Goal: Information Seeking & Learning: Understand process/instructions

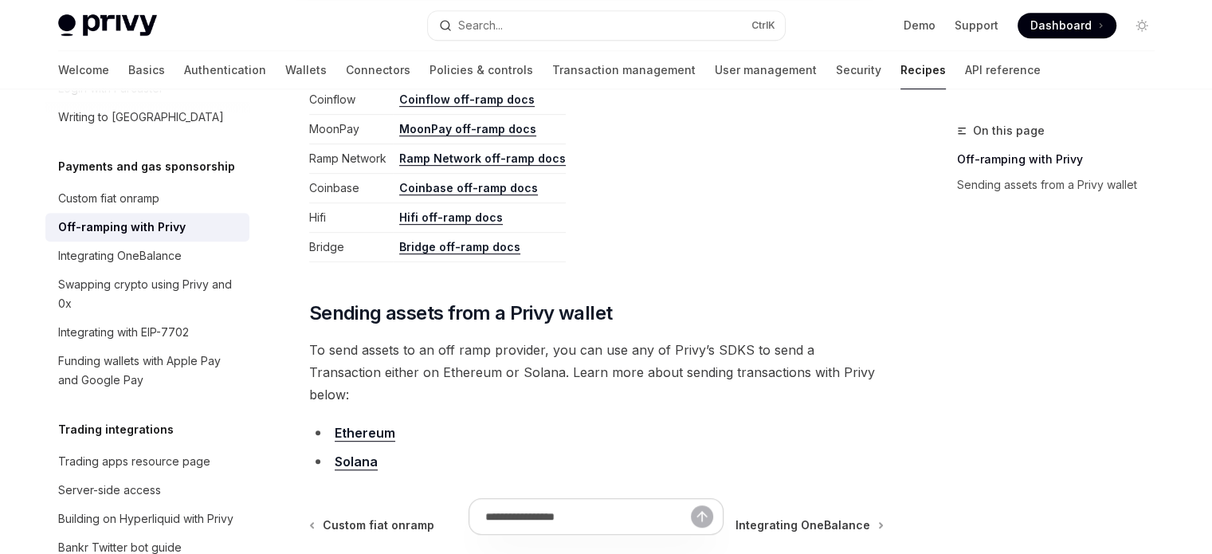
scroll to position [877, 0]
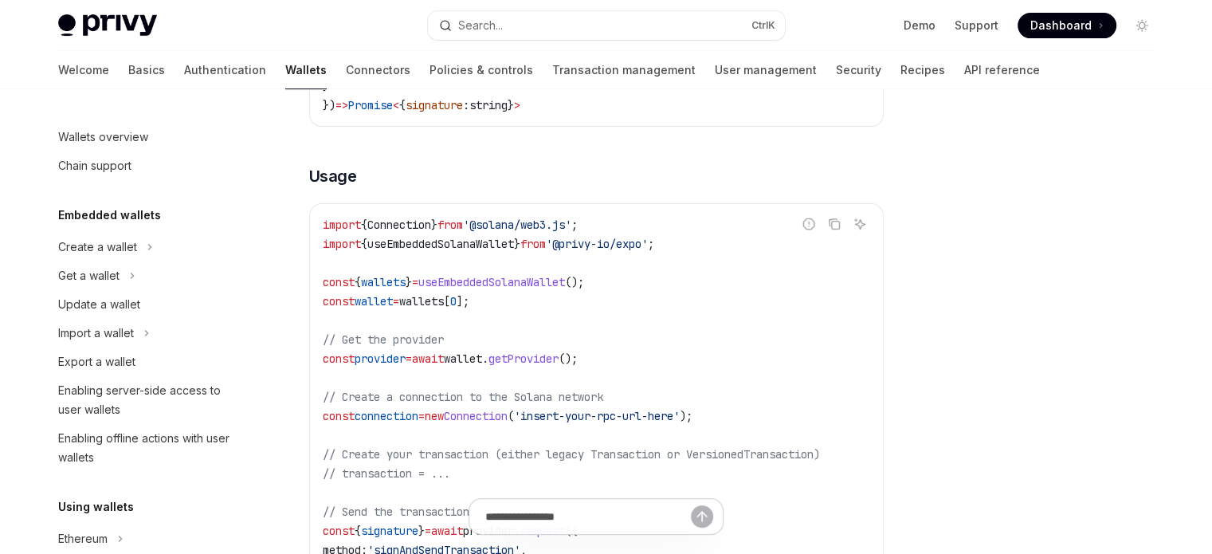
scroll to position [303, 0]
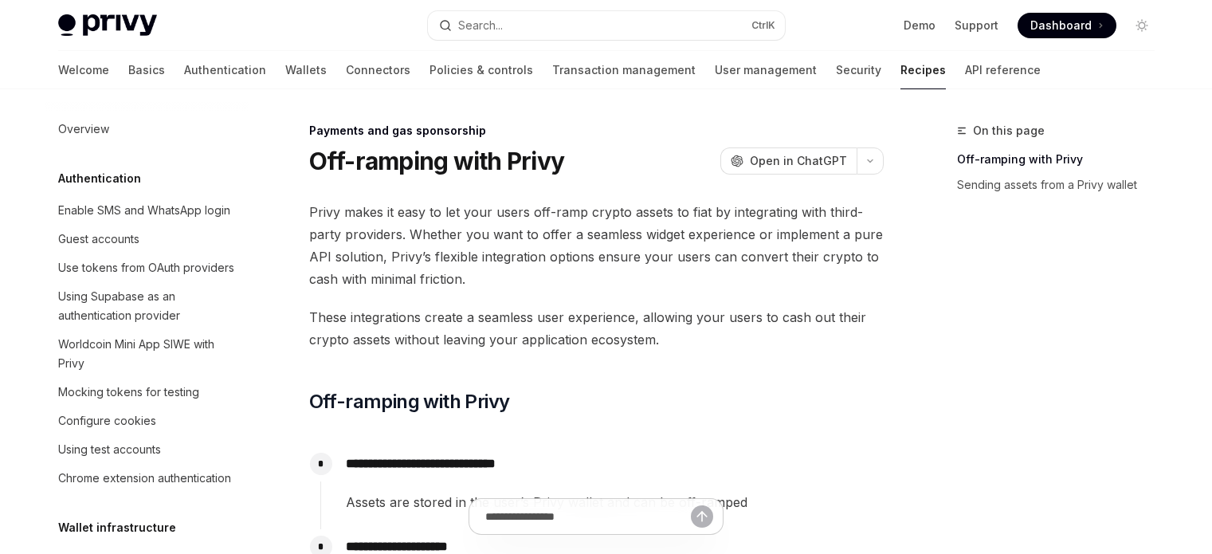
type textarea "*"
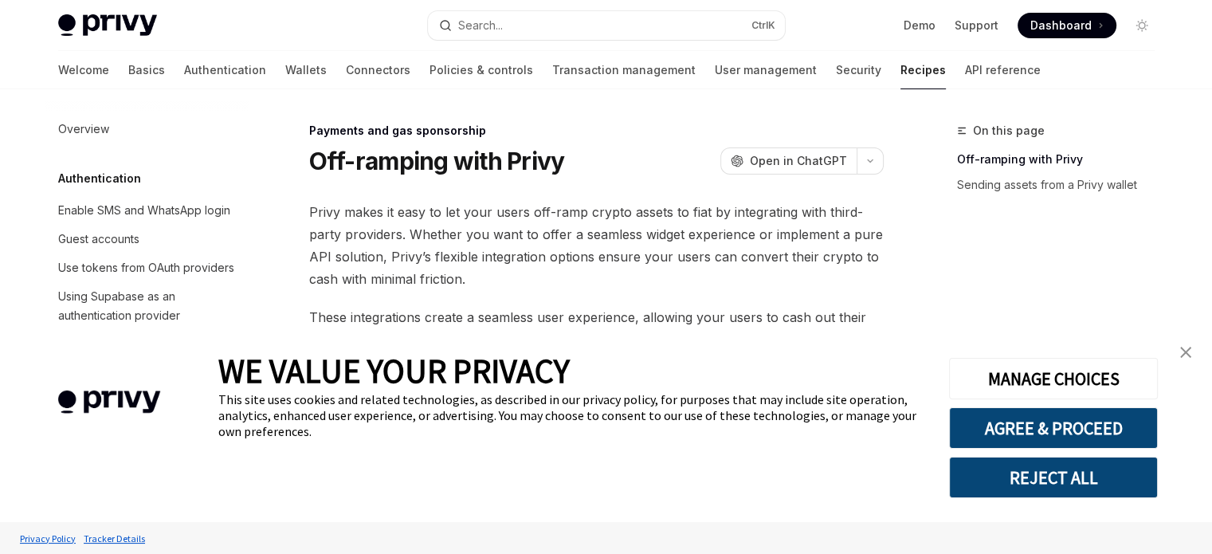
click at [1189, 350] on img "close banner" at bounding box center [1185, 352] width 11 height 11
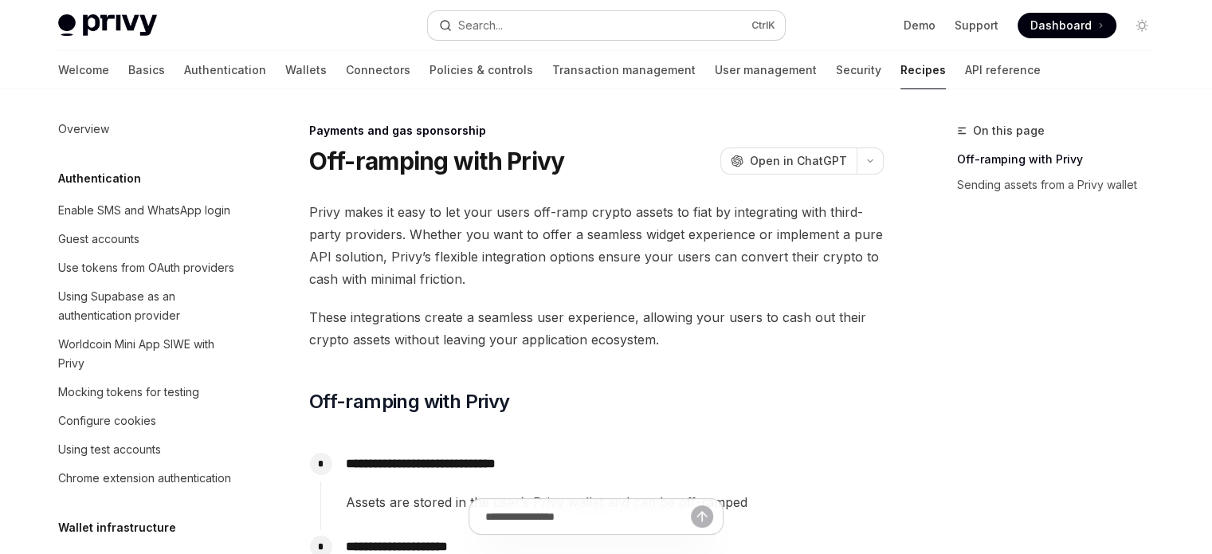
click at [561, 22] on button "Search... Ctrl K" at bounding box center [606, 25] width 357 height 29
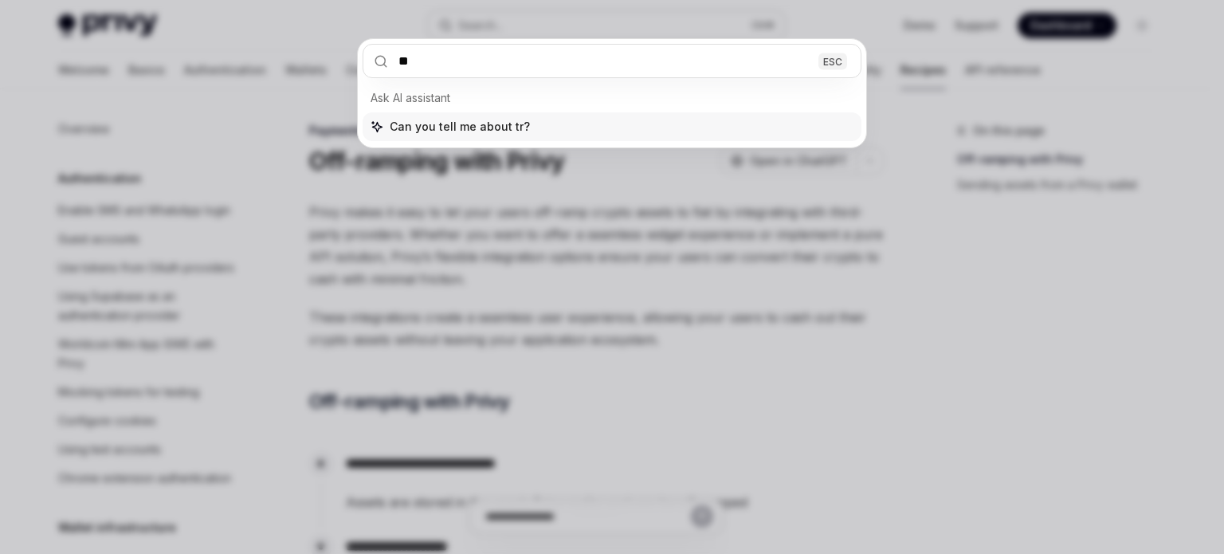
type input "*"
type input "*******"
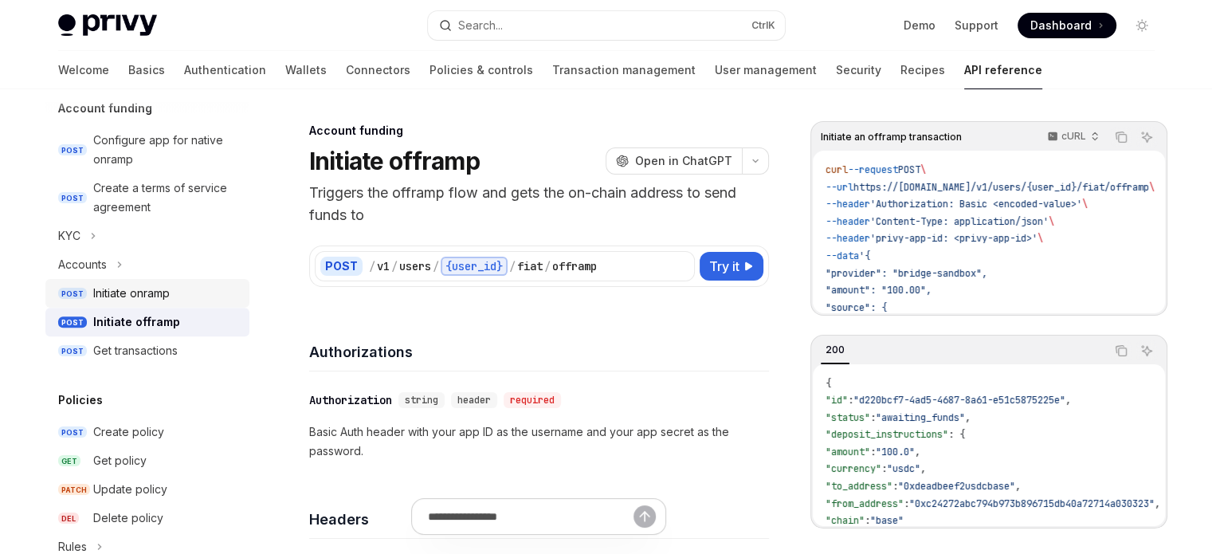
click at [121, 284] on div "Initiate onramp" at bounding box center [131, 293] width 77 height 19
click at [148, 296] on div "Initiate onramp" at bounding box center [131, 293] width 77 height 19
click at [163, 321] on div "Initiate offramp" at bounding box center [136, 321] width 87 height 19
click at [1094, 139] on icon "button" at bounding box center [1095, 139] width 5 height 2
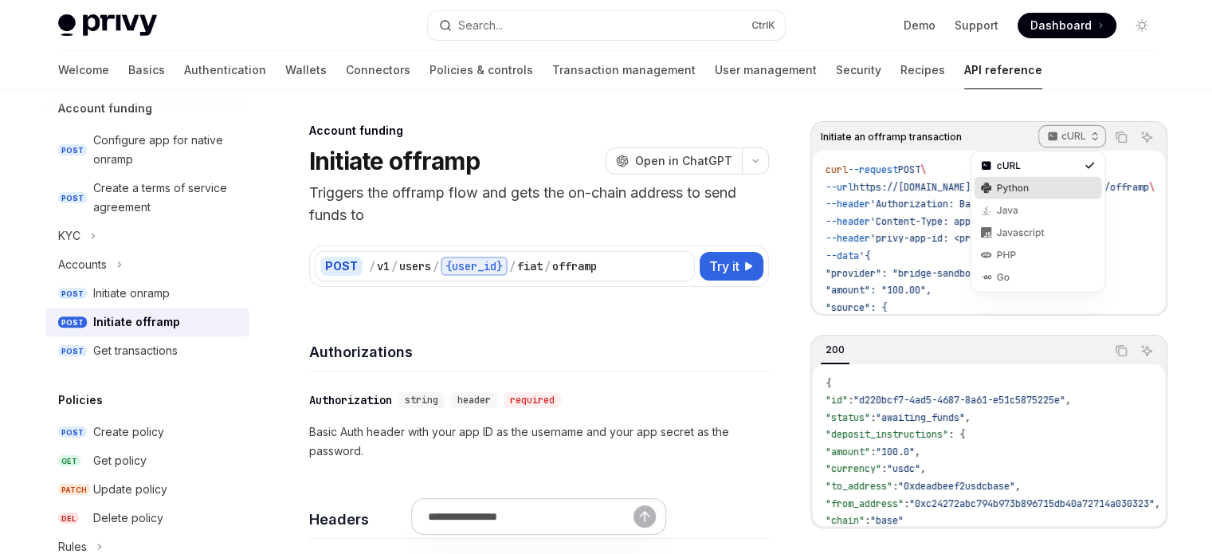
click at [1082, 183] on div "Python" at bounding box center [1039, 188] width 128 height 22
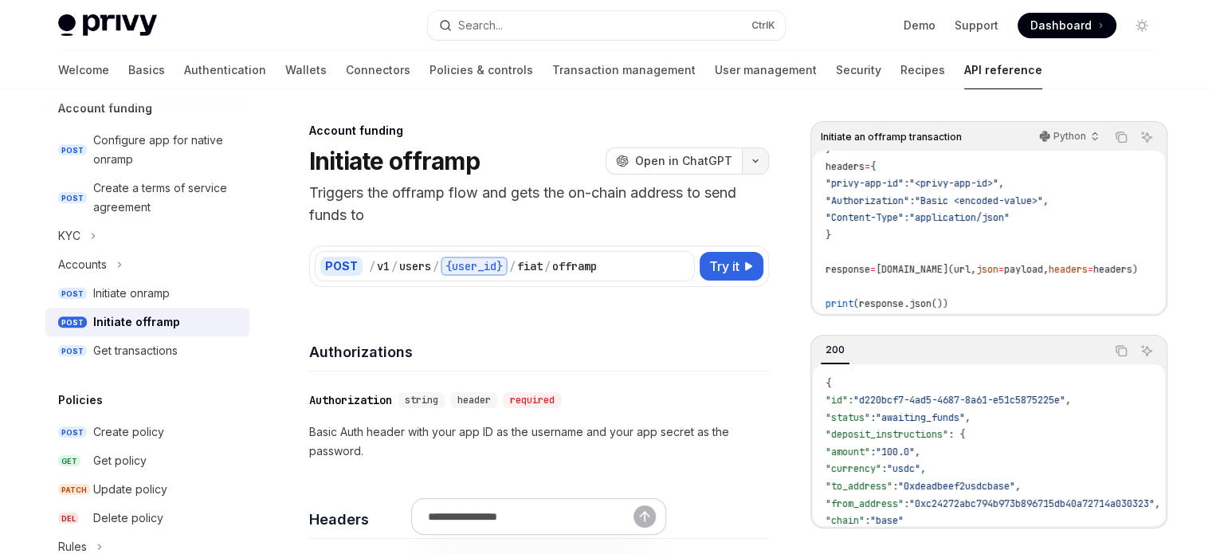
click at [760, 166] on button "button" at bounding box center [755, 160] width 27 height 27
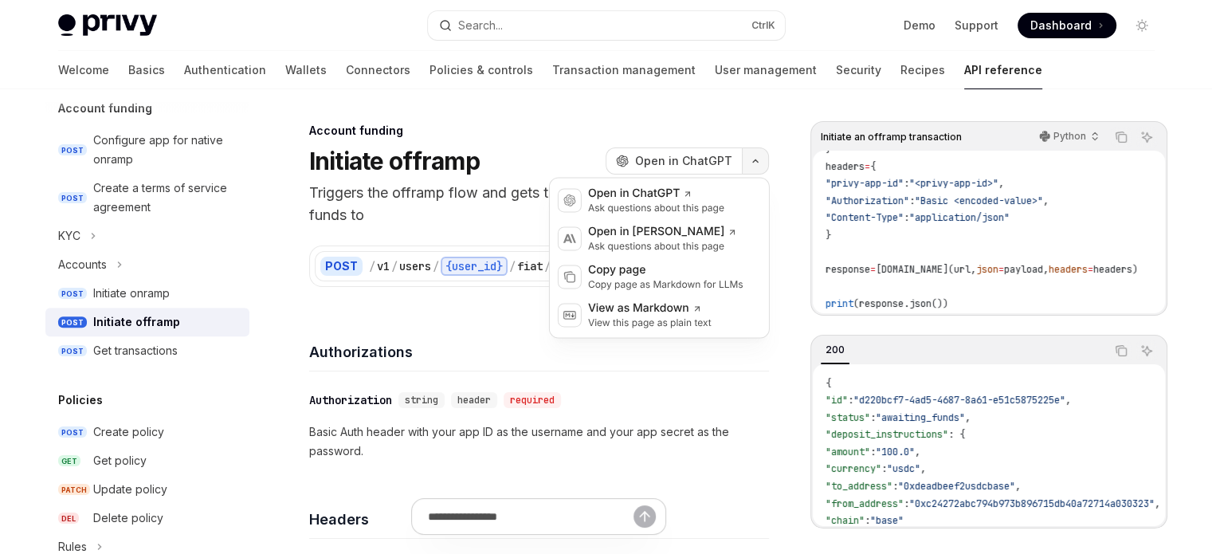
click at [760, 166] on button "button" at bounding box center [755, 160] width 27 height 27
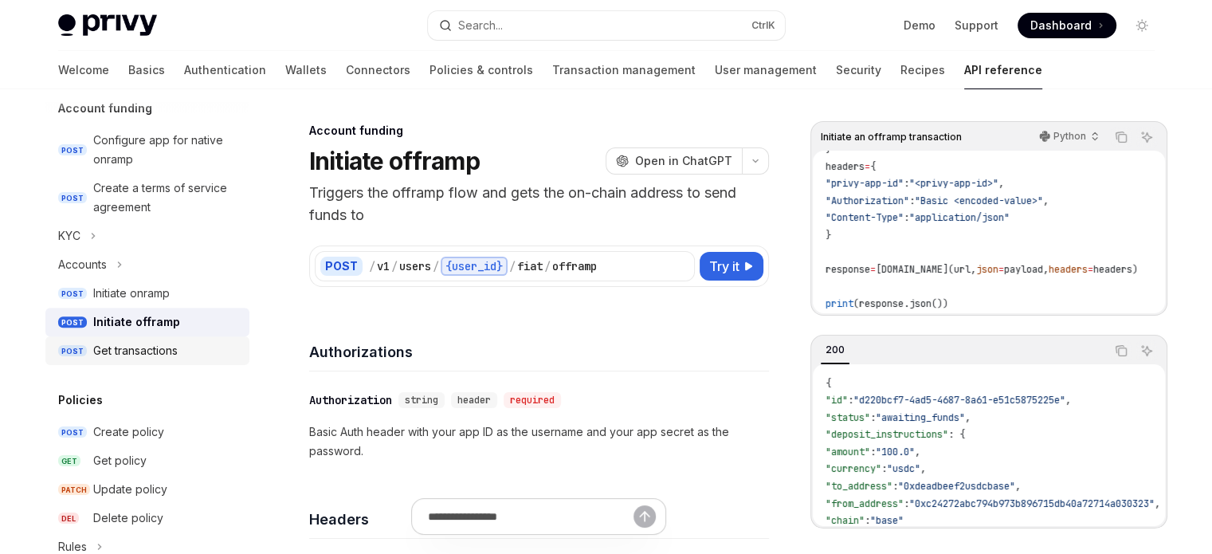
click at [141, 344] on div "Get transactions" at bounding box center [135, 350] width 84 height 19
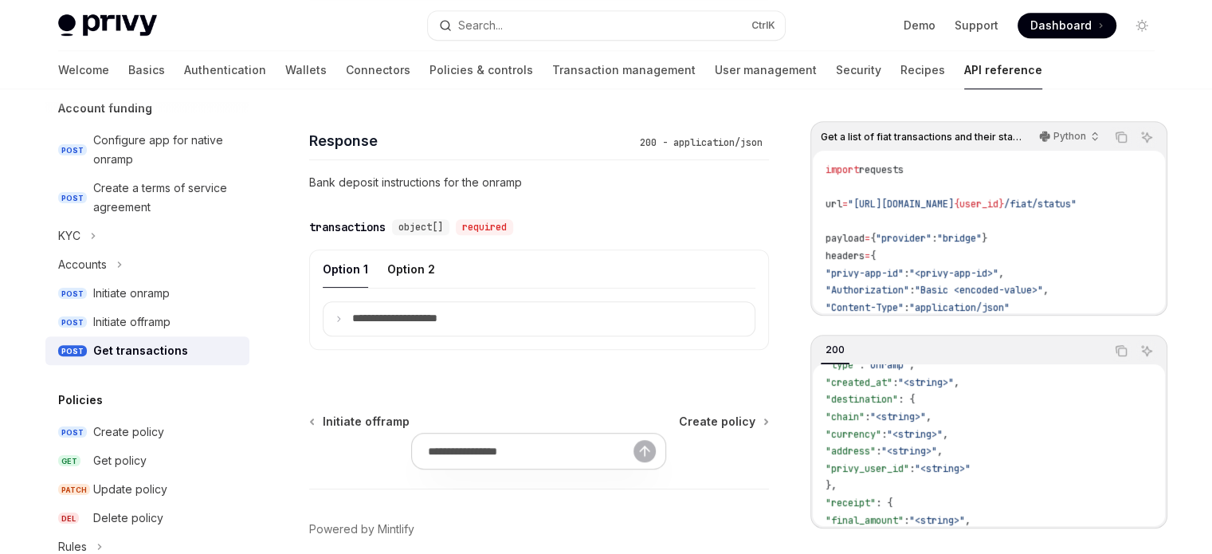
scroll to position [877, 0]
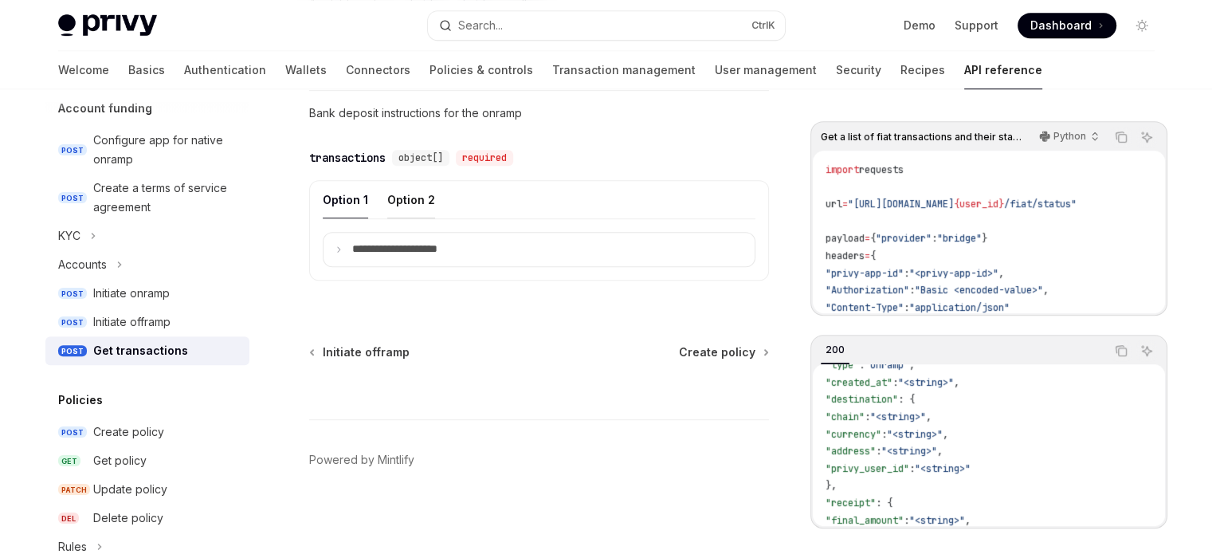
click at [403, 192] on div "Option 2" at bounding box center [411, 199] width 48 height 37
click at [348, 192] on div "Option 1" at bounding box center [345, 199] width 45 height 37
click at [411, 239] on summary "**********" at bounding box center [539, 249] width 431 height 33
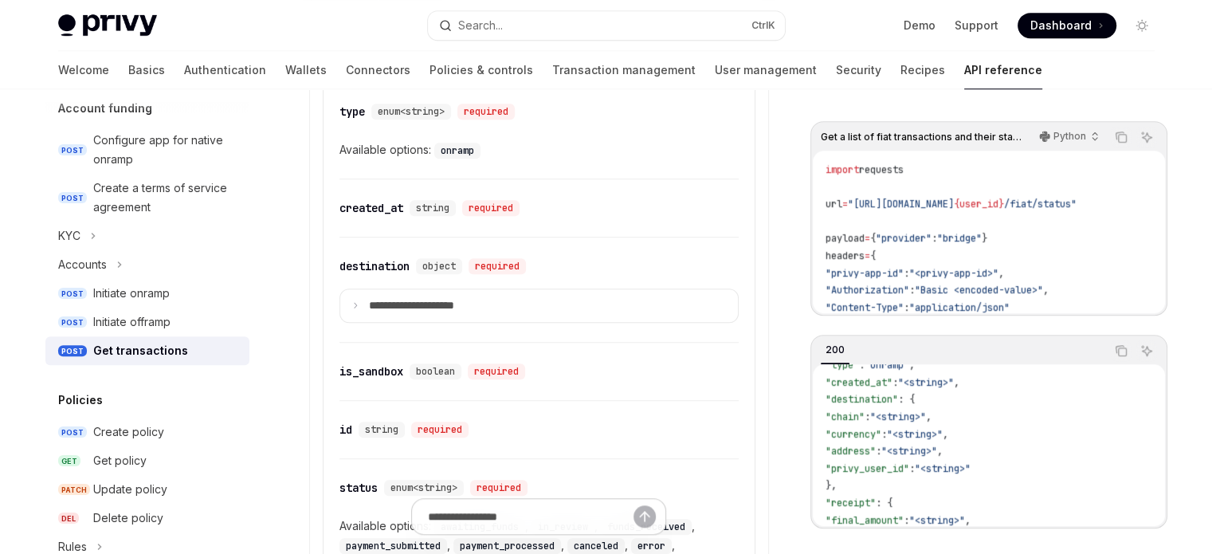
scroll to position [1116, 0]
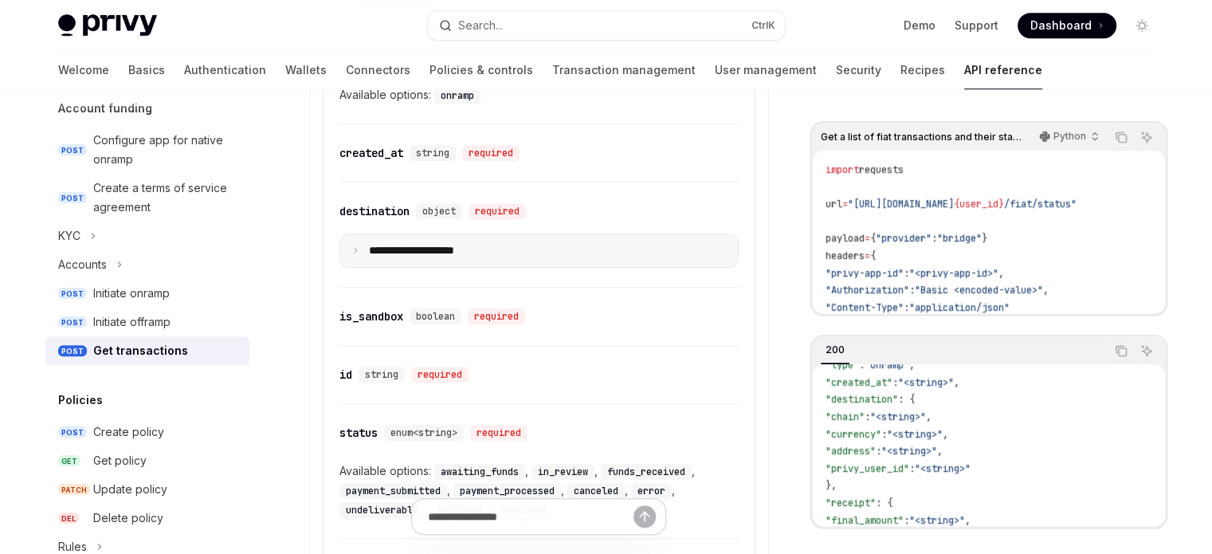
click at [434, 246] on p "**********" at bounding box center [424, 251] width 111 height 14
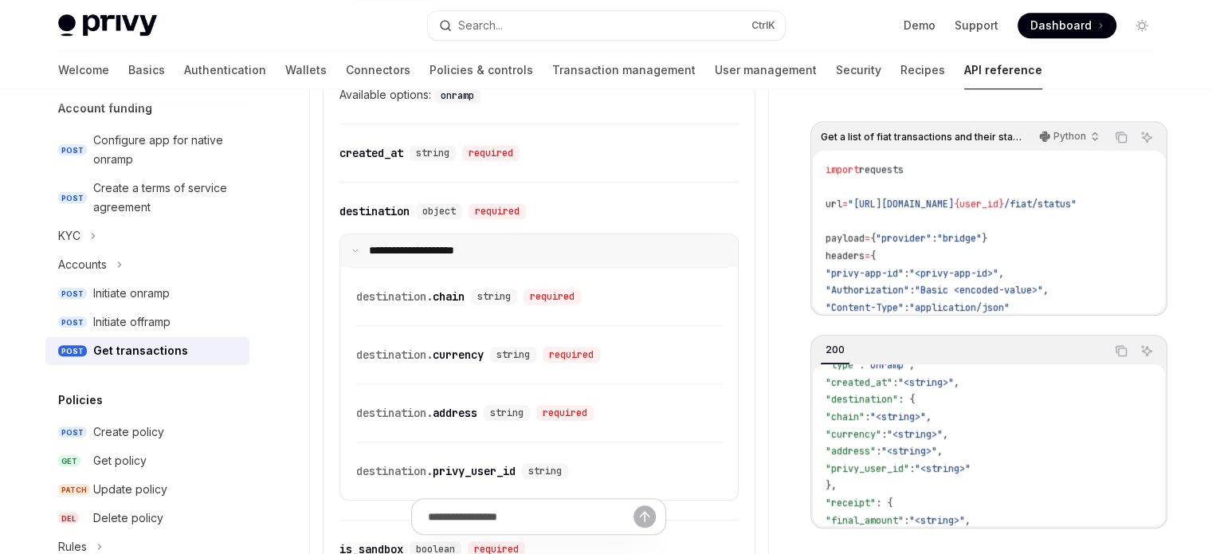
click at [434, 246] on p "**********" at bounding box center [422, 251] width 106 height 14
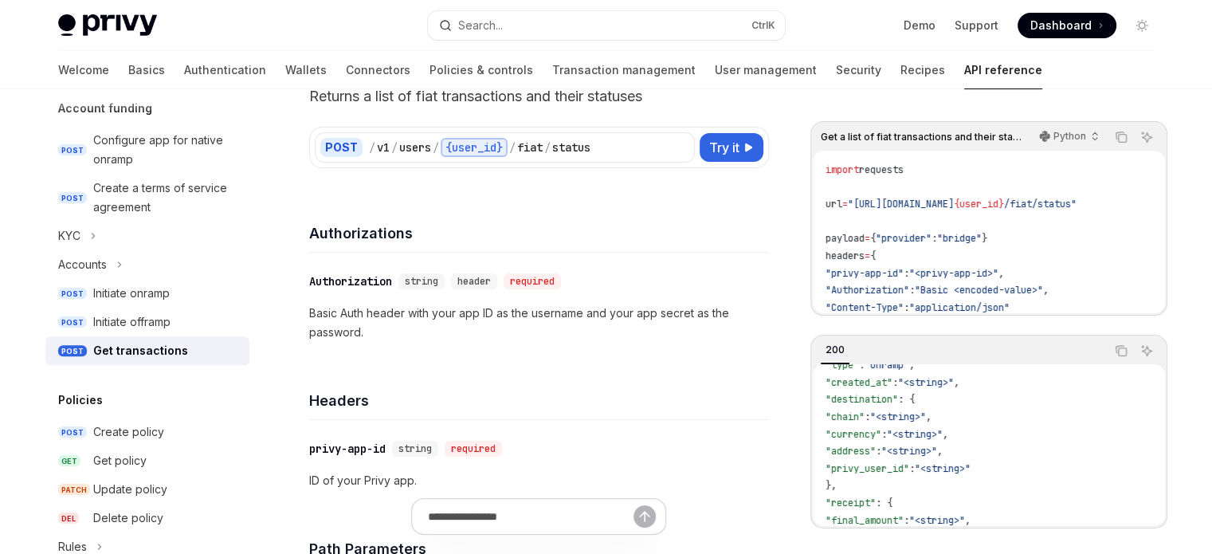
scroll to position [82, 0]
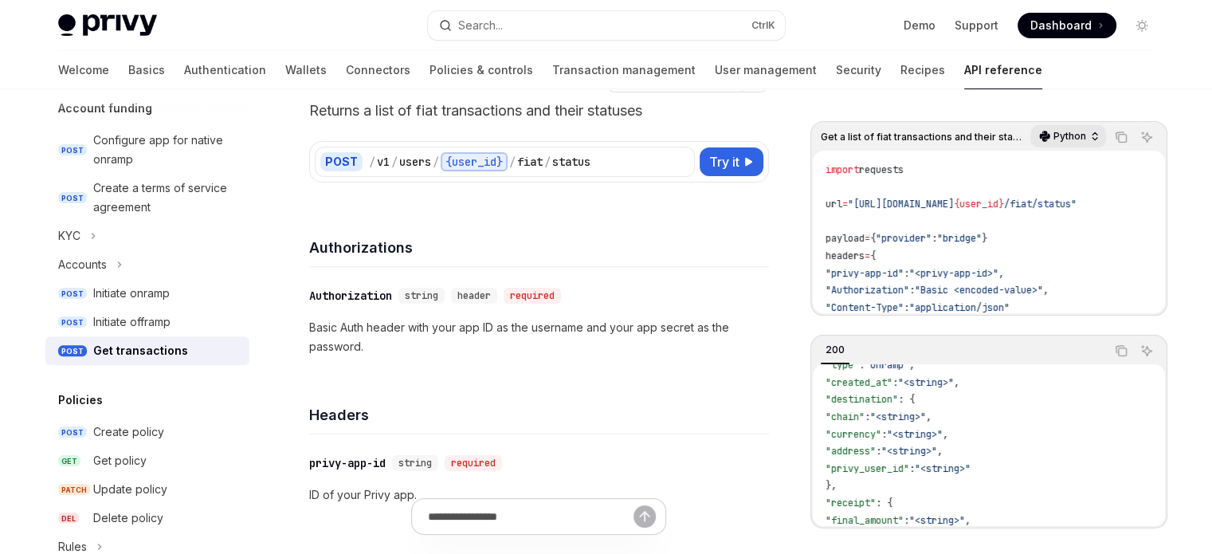
click at [1095, 139] on icon "button" at bounding box center [1095, 139] width 5 height 2
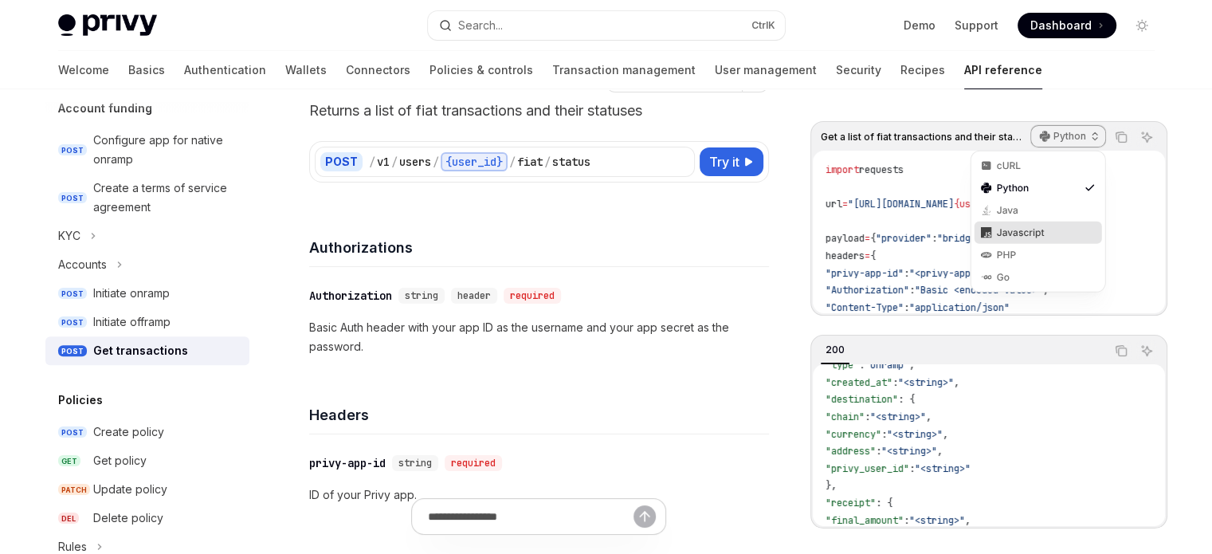
click at [1055, 235] on div "Javascript" at bounding box center [1038, 232] width 83 height 13
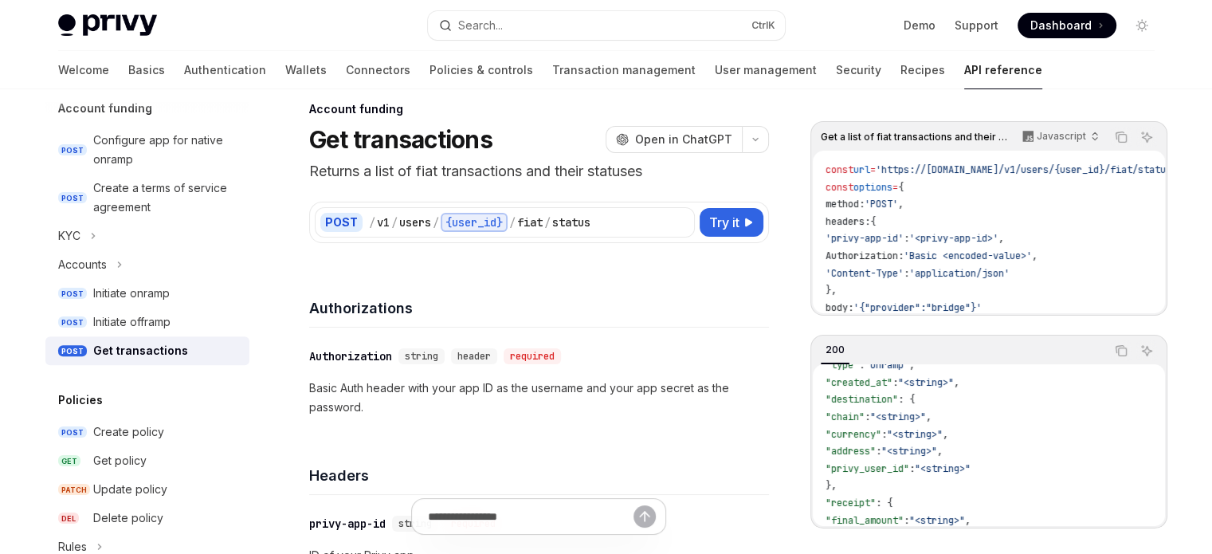
scroll to position [0, 0]
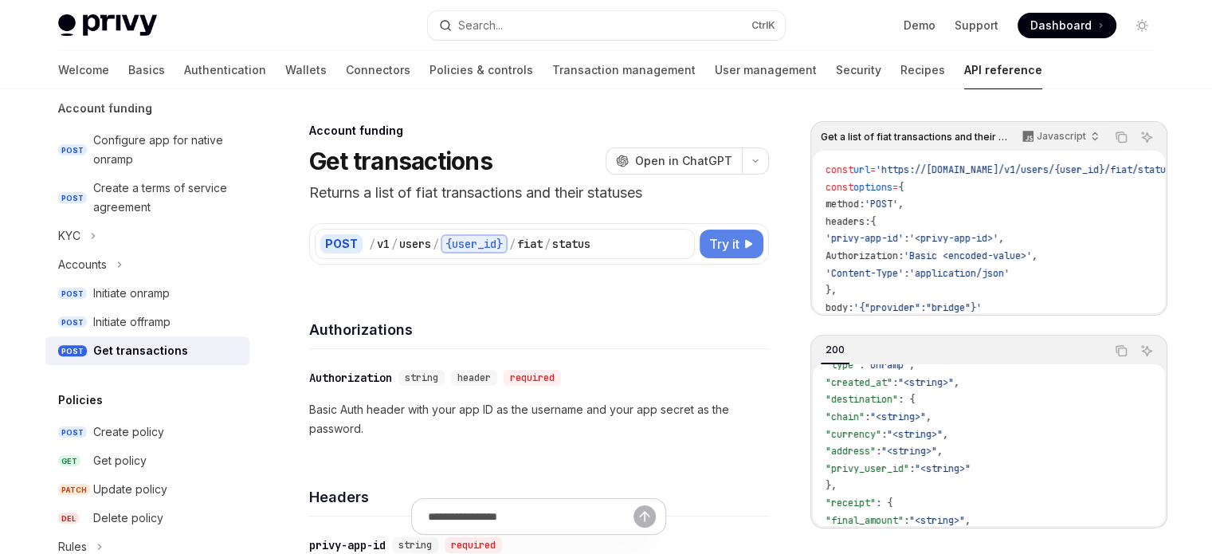
click at [730, 253] on span "Try it" at bounding box center [724, 243] width 30 height 19
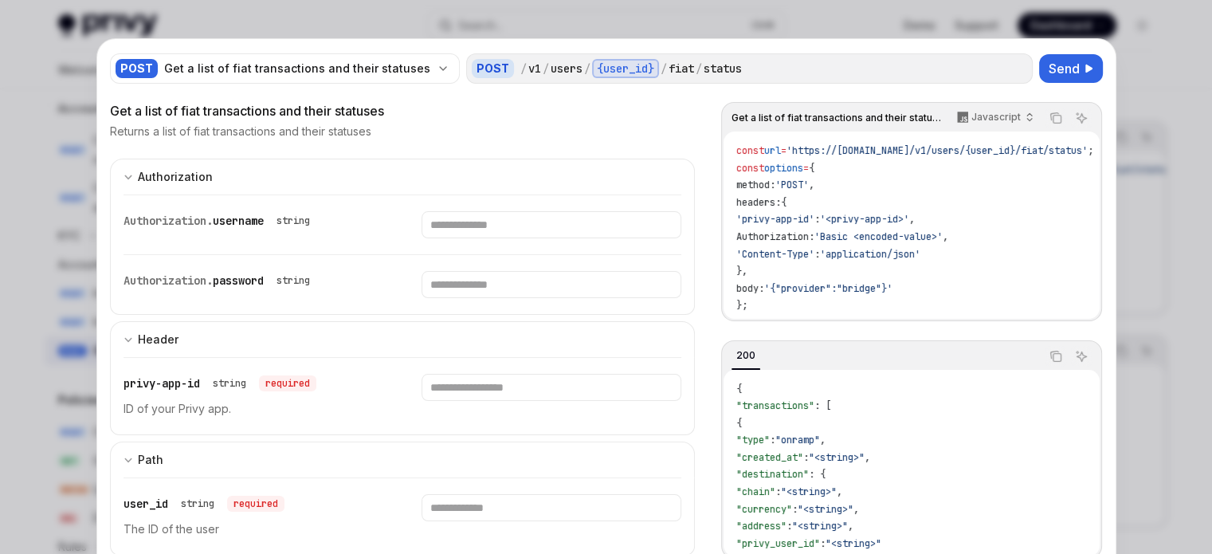
click at [1125, 236] on div at bounding box center [606, 277] width 1212 height 554
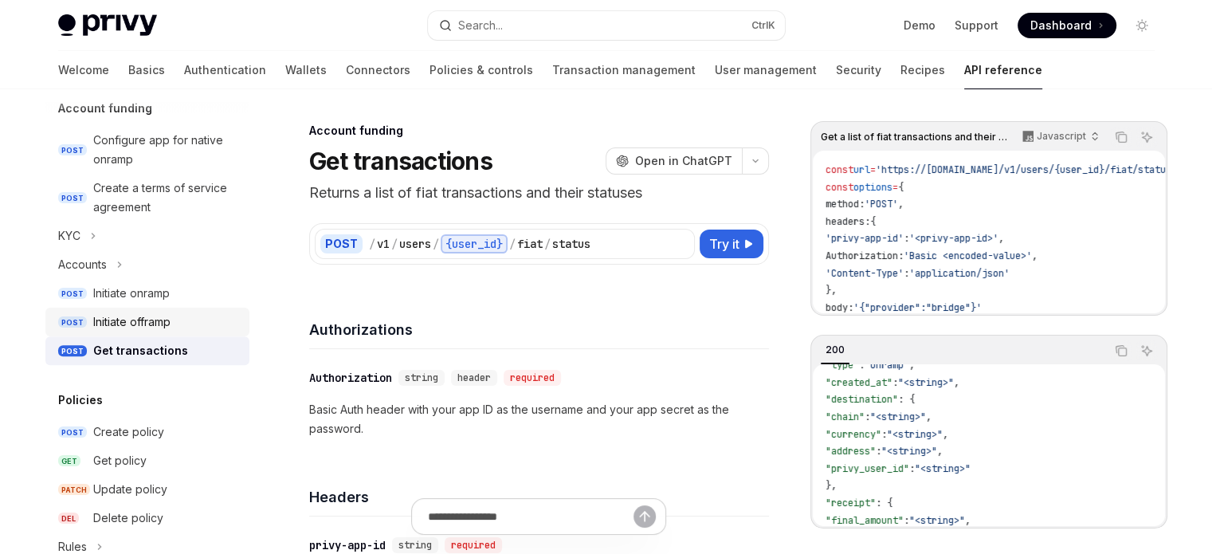
click at [145, 318] on div "Initiate offramp" at bounding box center [131, 321] width 77 height 19
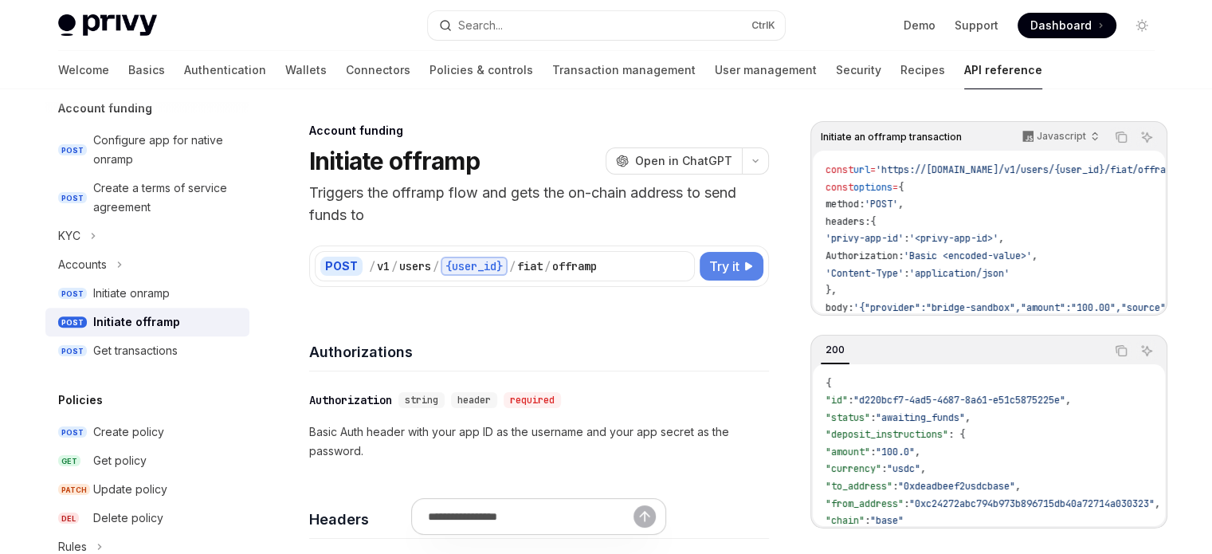
click at [723, 268] on span "Try it" at bounding box center [724, 266] width 30 height 19
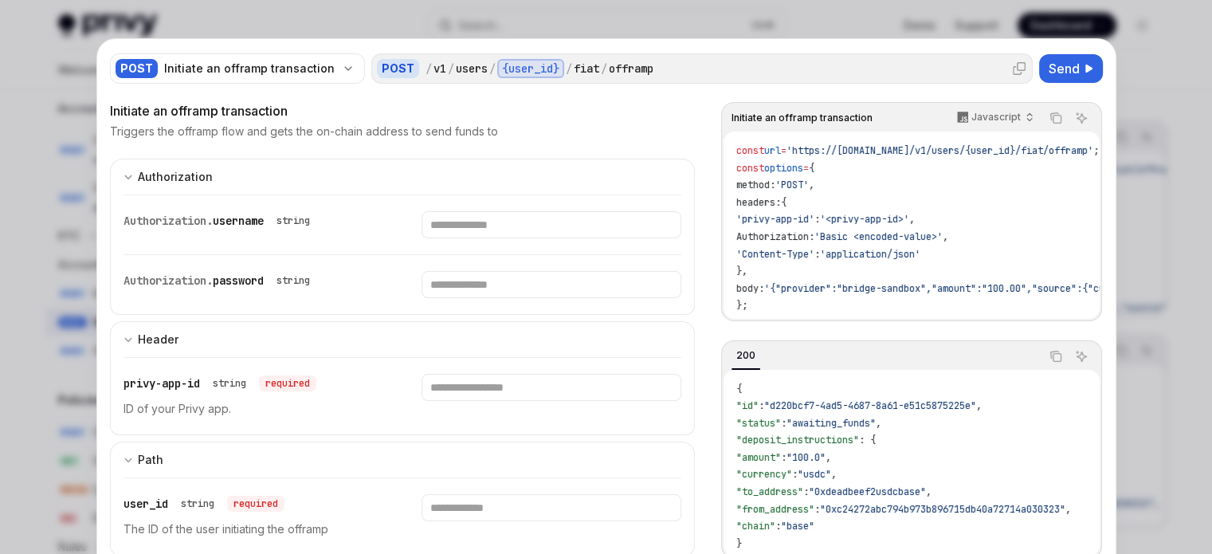
click at [791, 61] on div "/ v1 / users / {user_id} / fiat / offramp" at bounding box center [727, 68] width 602 height 19
click at [891, 55] on div "POST / v1 / users / {user_id} / fiat / offramp" at bounding box center [702, 68] width 662 height 30
drag, startPoint x: 675, startPoint y: 73, endPoint x: 461, endPoint y: 81, distance: 214.5
click at [373, 69] on div "POST / v1 / users / {user_id} / fiat / offramp" at bounding box center [702, 68] width 662 height 30
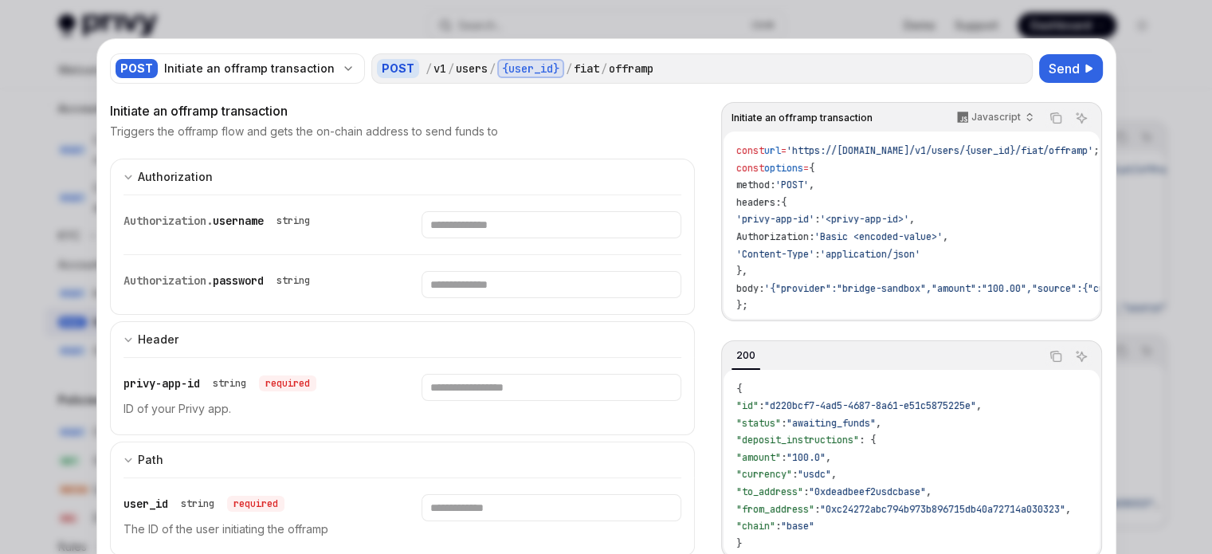
click at [1115, 143] on div at bounding box center [606, 277] width 1212 height 554
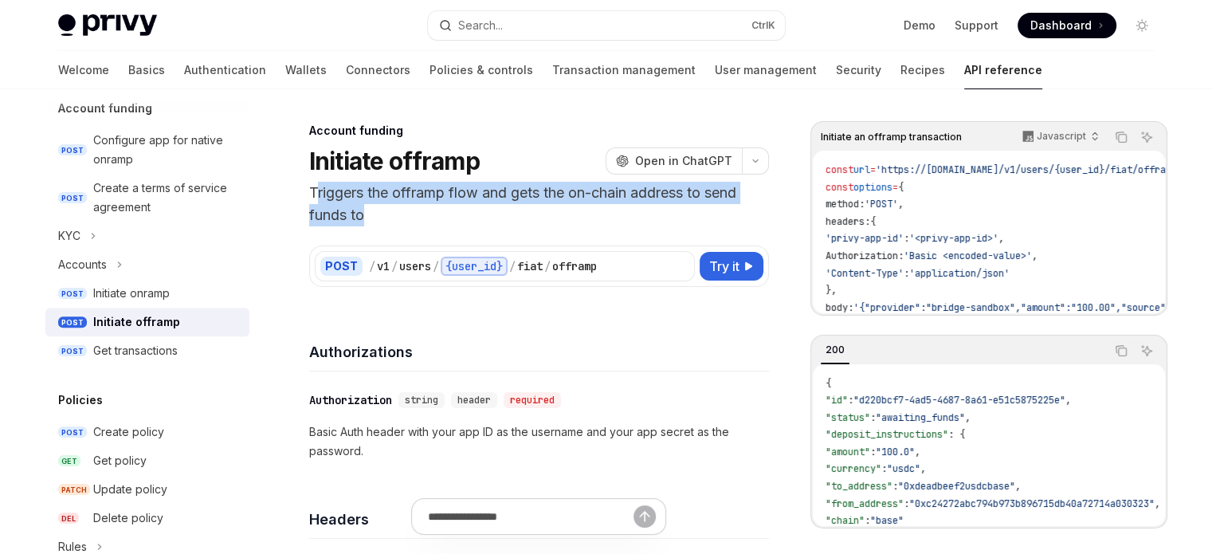
drag, startPoint x: 316, startPoint y: 198, endPoint x: 552, endPoint y: 206, distance: 236.1
click at [552, 206] on p "Triggers the offramp flow and gets the on-chain address to send funds to" at bounding box center [539, 204] width 460 height 45
click at [480, 220] on p "Triggers the offramp flow and gets the on-chain address to send funds to" at bounding box center [539, 204] width 460 height 45
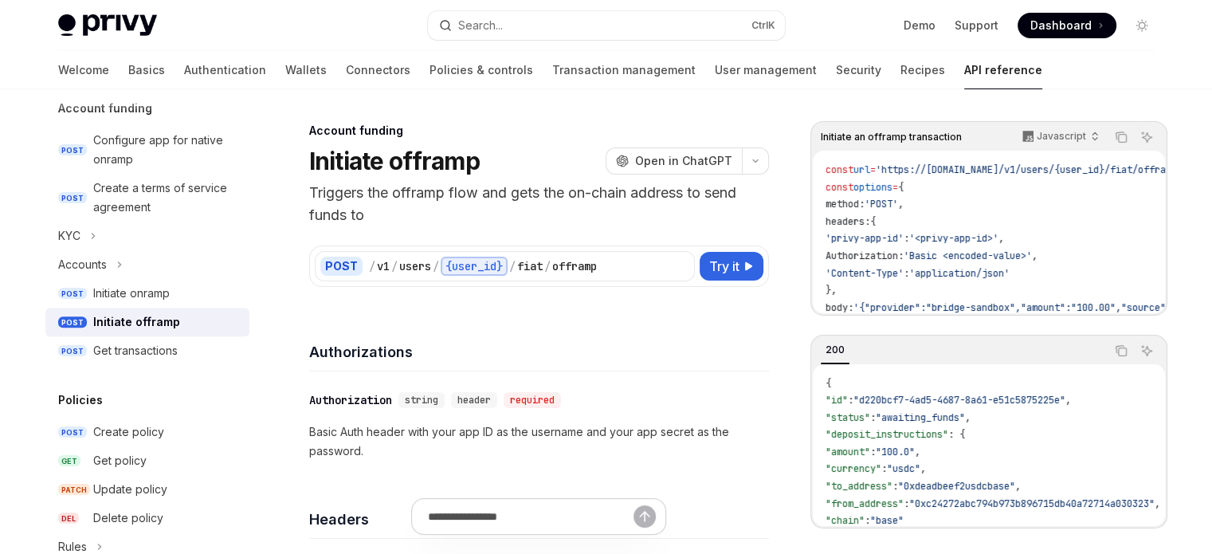
scroll to position [80, 0]
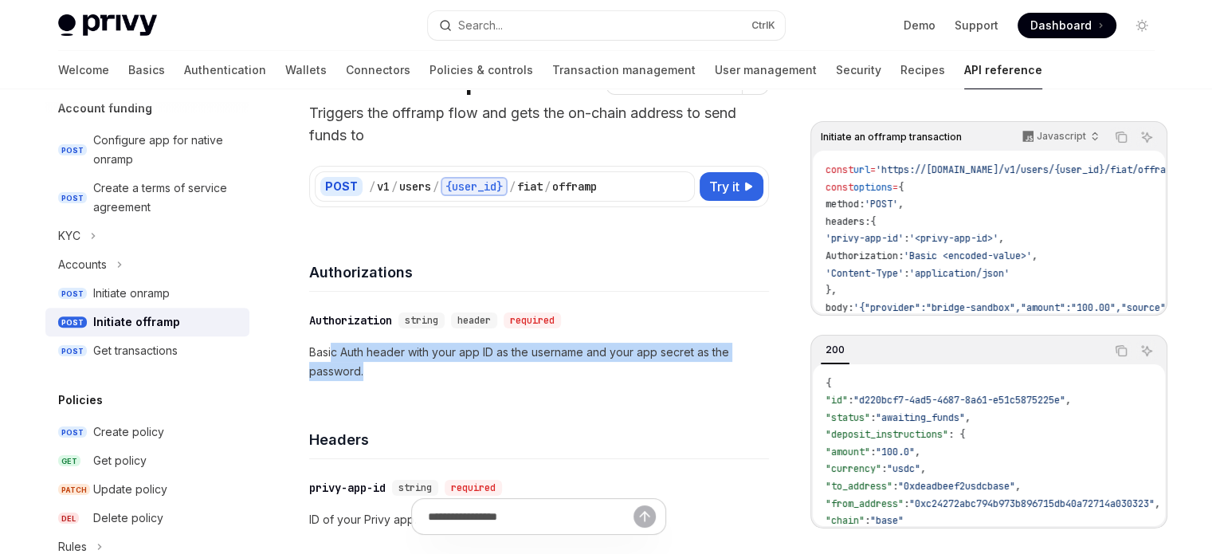
drag, startPoint x: 338, startPoint y: 352, endPoint x: 392, endPoint y: 373, distance: 58.0
click at [389, 373] on p "Basic Auth header with your app ID as the username and your app secret as the p…" at bounding box center [539, 362] width 460 height 38
click at [446, 372] on p "Basic Auth header with your app ID as the username and your app secret as the p…" at bounding box center [539, 362] width 460 height 38
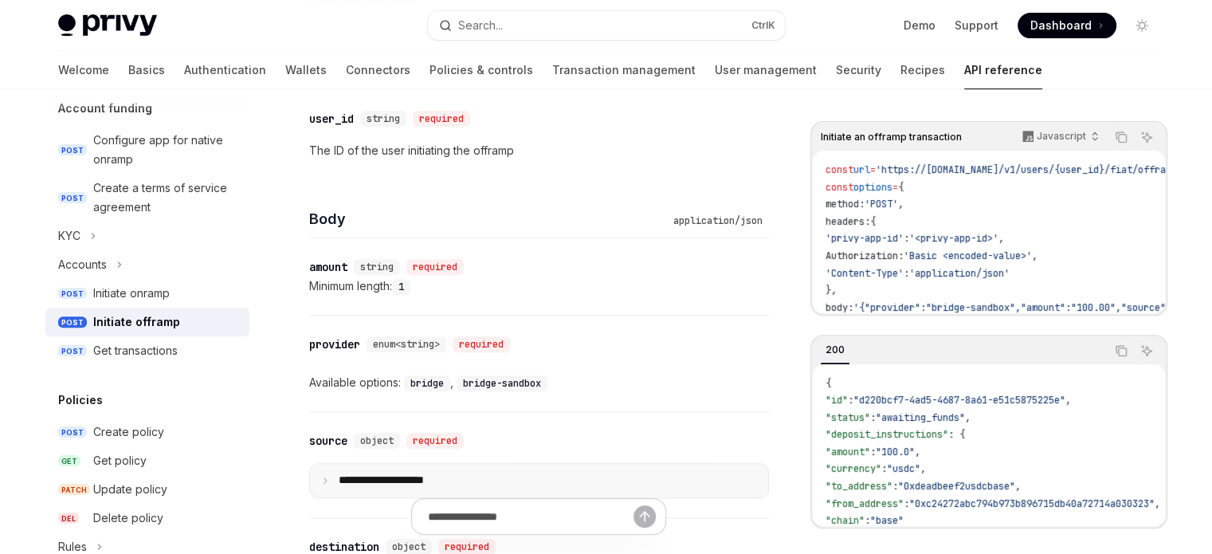
scroll to position [159, 0]
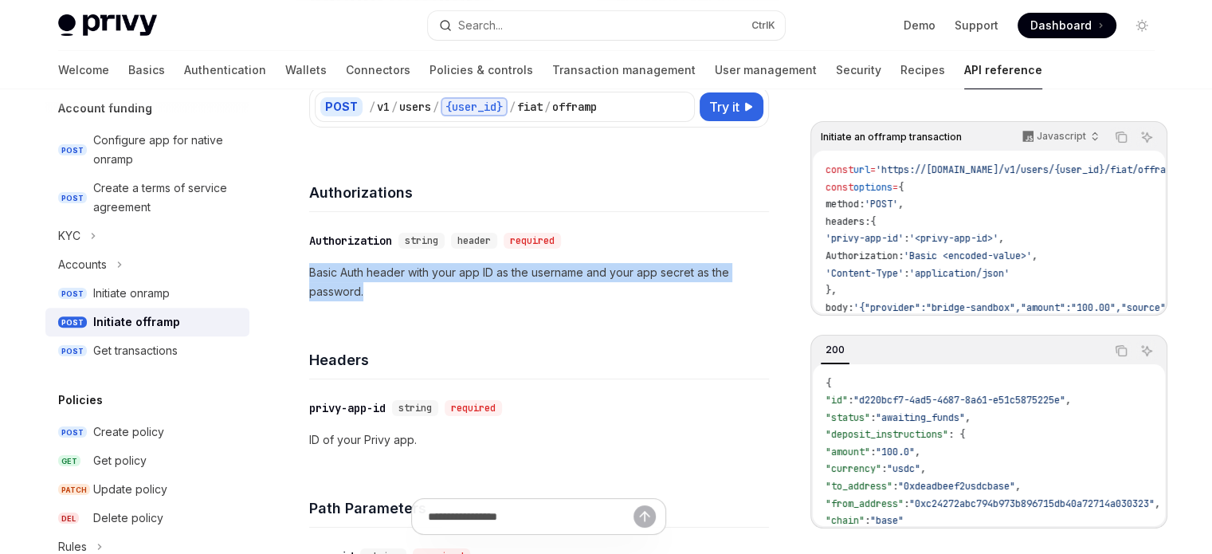
drag, startPoint x: 309, startPoint y: 267, endPoint x: 389, endPoint y: 298, distance: 85.6
click at [389, 298] on p "Basic Auth header with your app ID as the username and your app secret as the p…" at bounding box center [539, 282] width 460 height 38
click at [415, 293] on p "Basic Auth header with your app ID as the username and your app secret as the p…" at bounding box center [539, 282] width 460 height 38
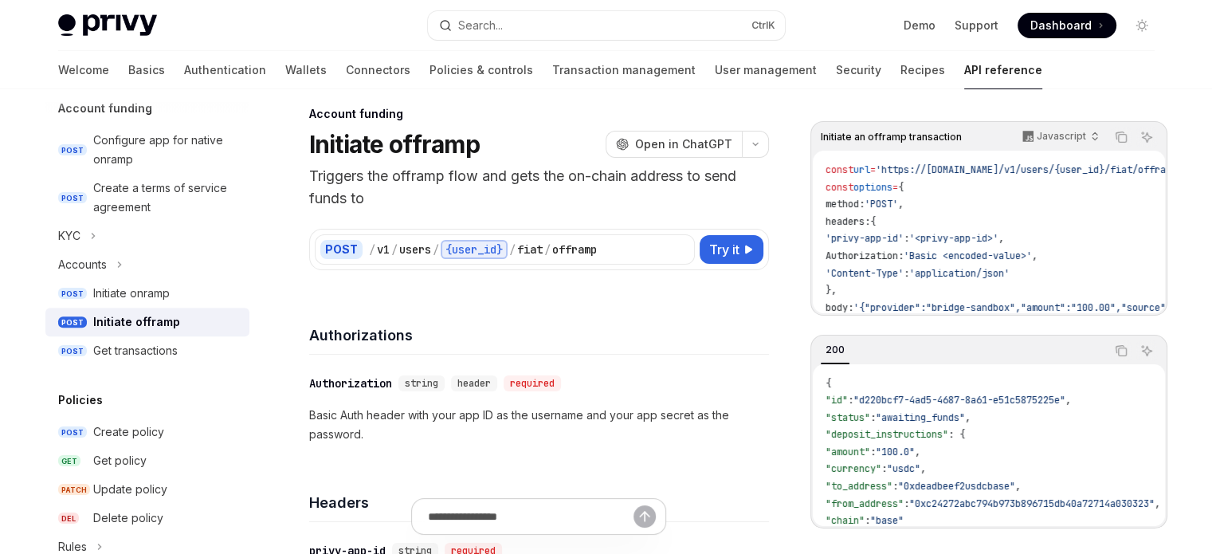
scroll to position [0, 0]
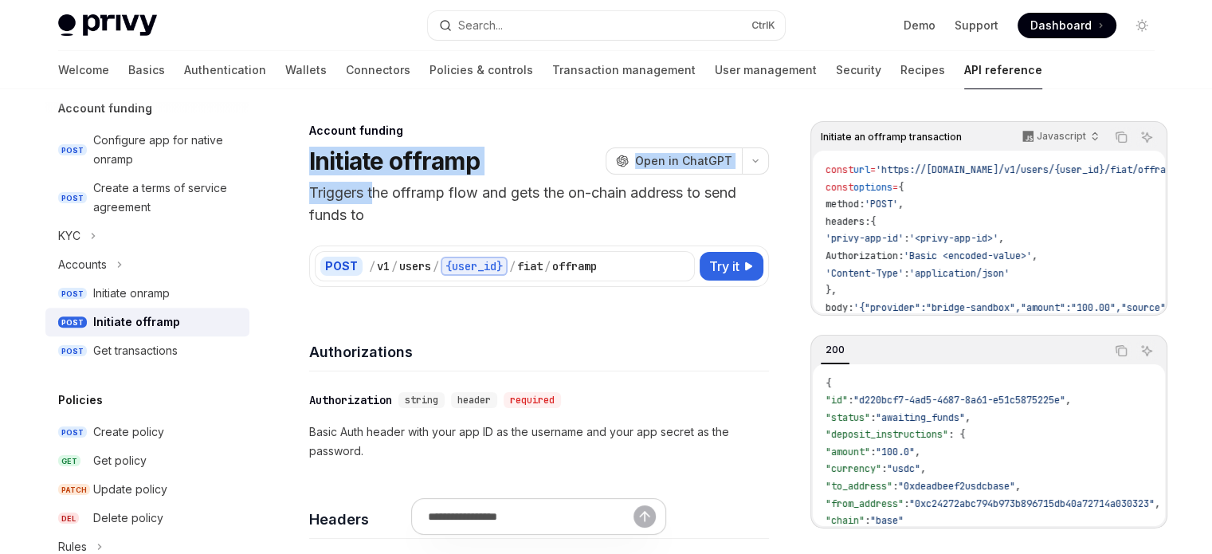
drag, startPoint x: 303, startPoint y: 159, endPoint x: 378, endPoint y: 201, distance: 86.0
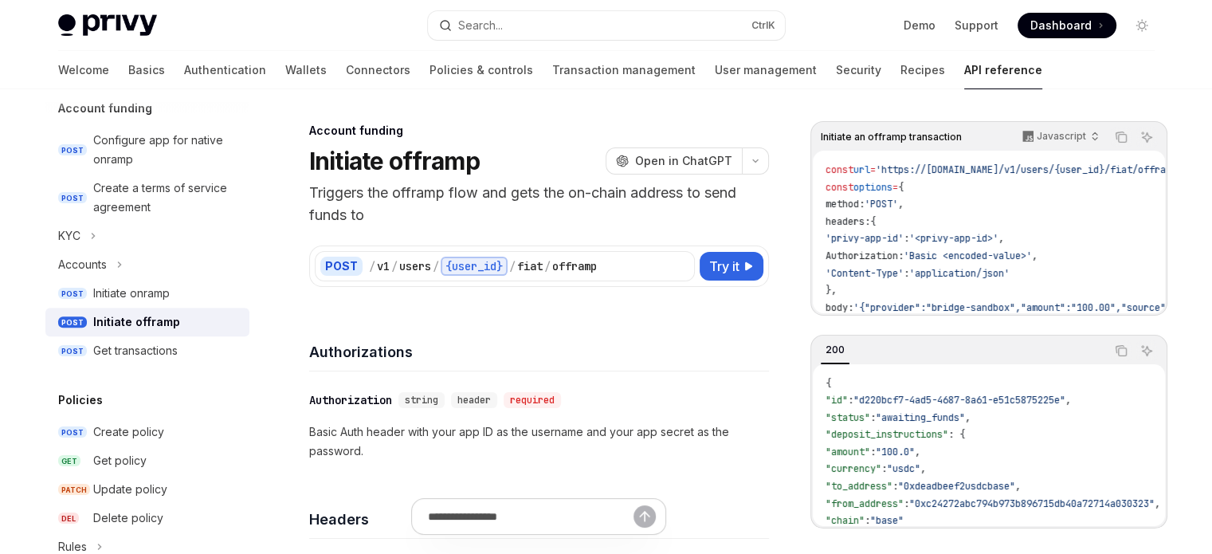
click at [462, 229] on div "POST / v1 / users / {user_id} / fiat / offramp Try it Initiate an offramp trans…" at bounding box center [539, 256] width 460 height 61
click at [681, 265] on icon at bounding box center [681, 266] width 13 height 13
click at [678, 271] on icon at bounding box center [681, 266] width 13 height 13
click at [744, 265] on icon at bounding box center [749, 266] width 10 height 10
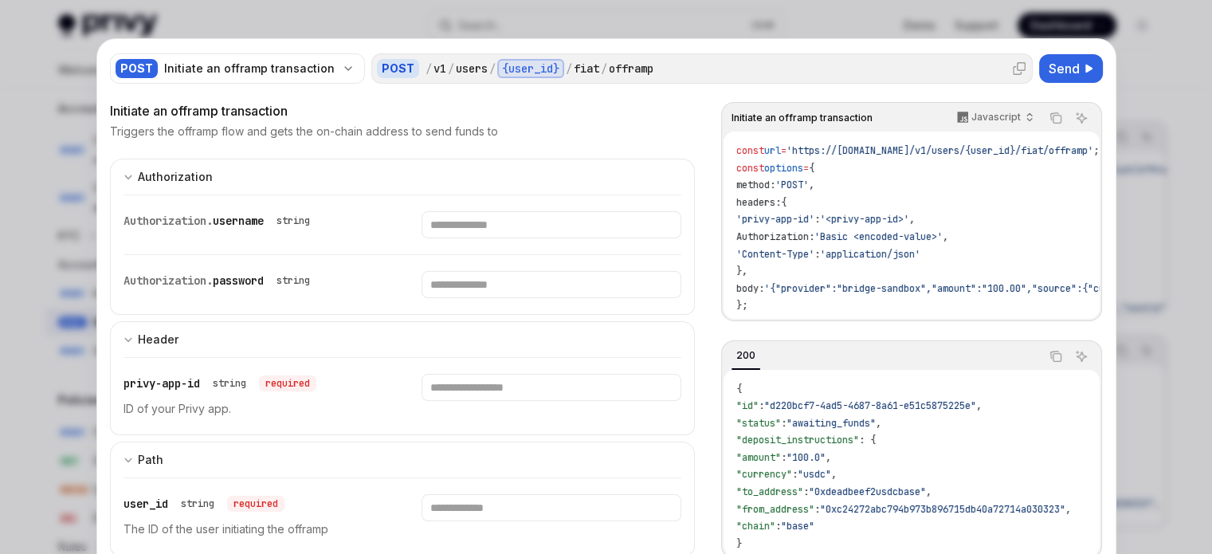
click at [1013, 73] on icon at bounding box center [1019, 68] width 13 height 13
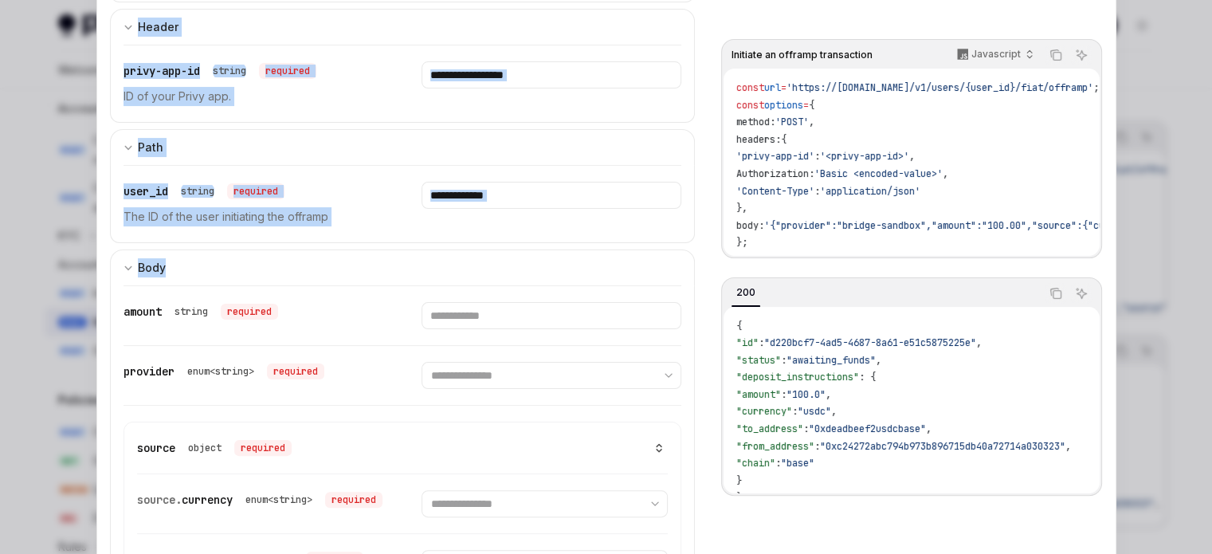
scroll to position [319, 0]
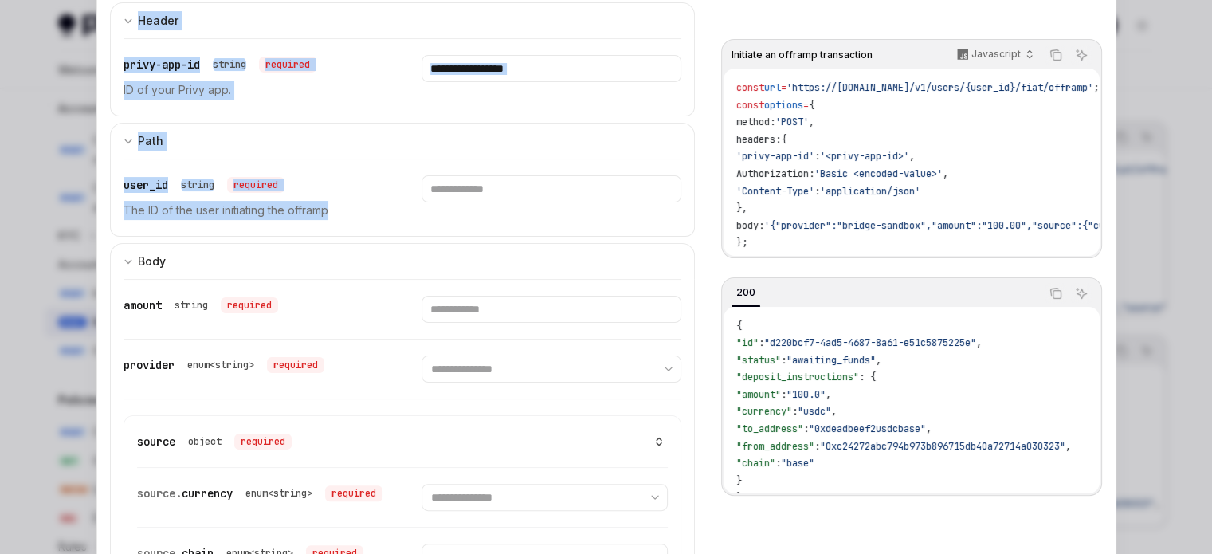
drag, startPoint x: 96, startPoint y: 62, endPoint x: 359, endPoint y: 219, distance: 307.0
click at [359, 219] on div "**********" at bounding box center [606, 408] width 1019 height 1377
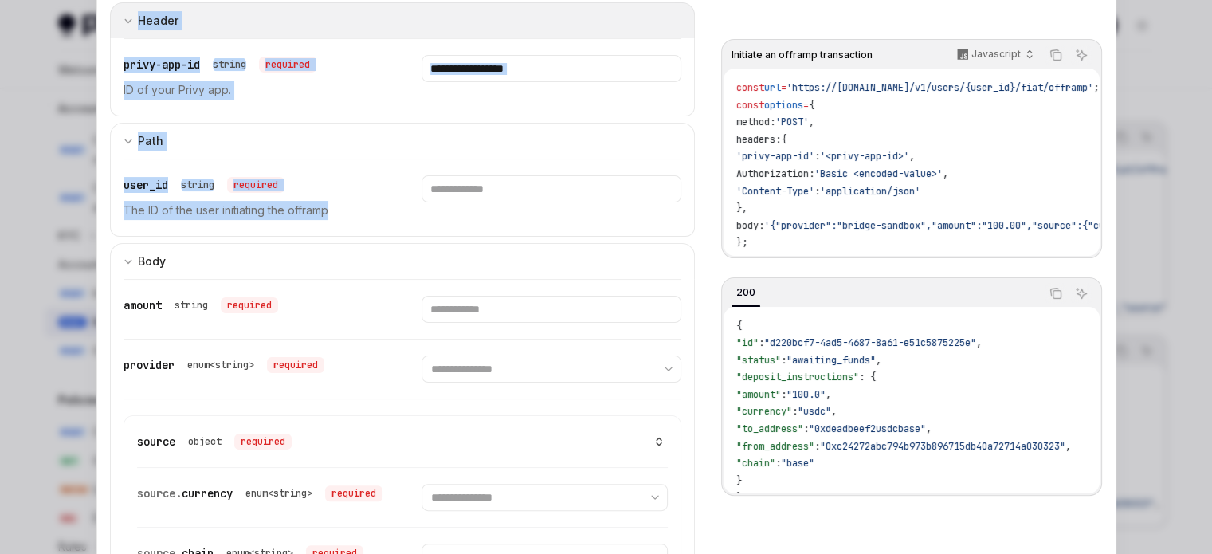
copy div "POST Initiate an offramp transaction POST / v1 / users / {user_id} / fiat / off…"
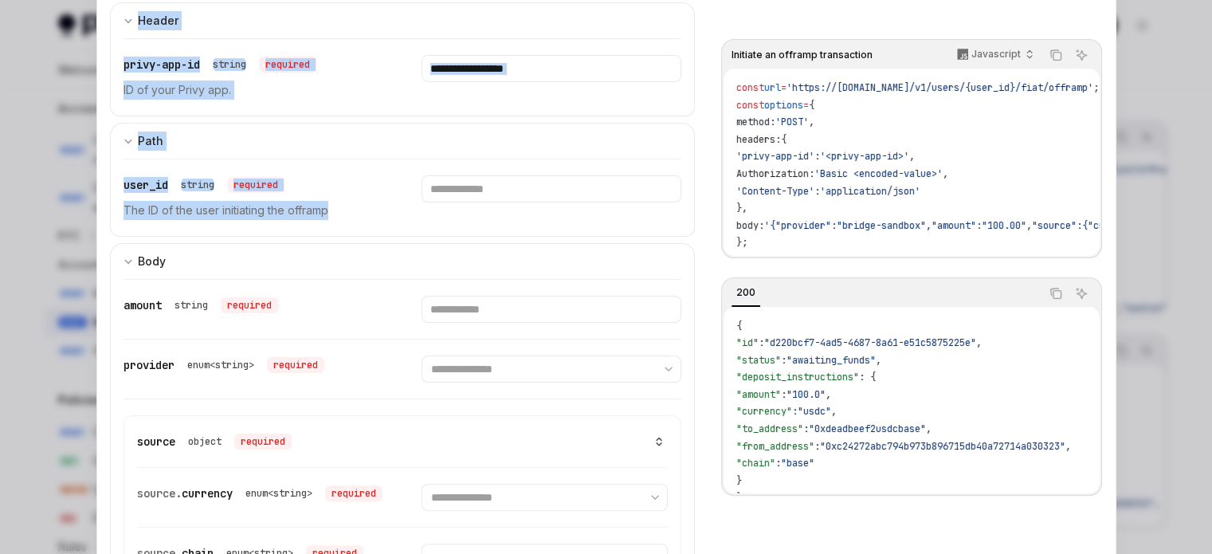
click at [373, 205] on p "The ID of the user initiating the offramp" at bounding box center [254, 210] width 260 height 19
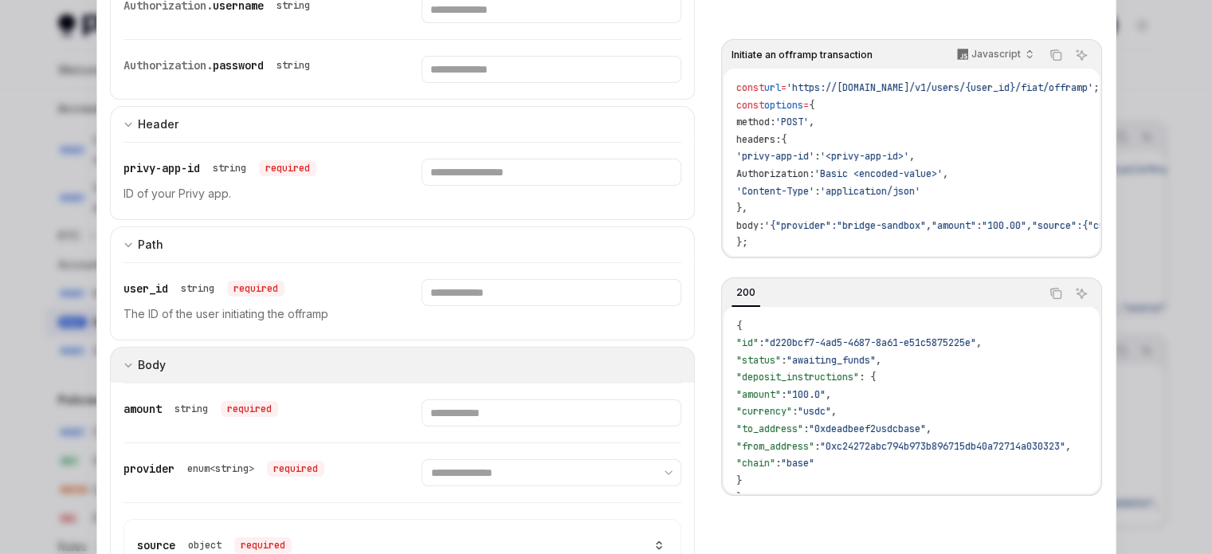
scroll to position [80, 0]
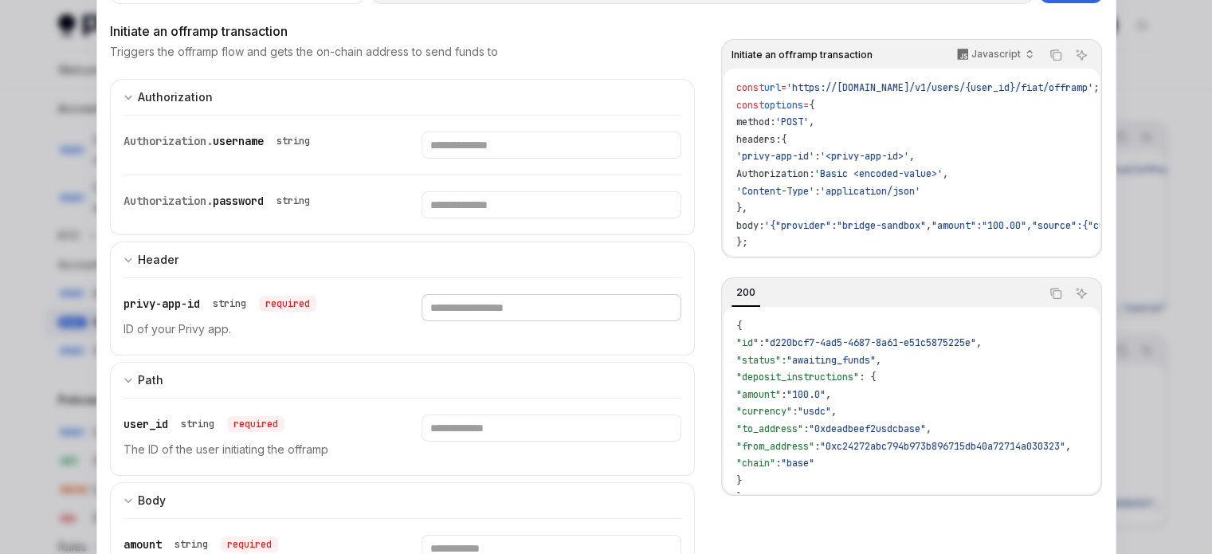
click at [481, 297] on input "Enter privy-app-id" at bounding box center [552, 307] width 260 height 27
click at [391, 340] on div "privy-app-id string required ID of your Privy app." at bounding box center [403, 316] width 559 height 77
click at [459, 434] on input "Enter user_id" at bounding box center [552, 427] width 260 height 27
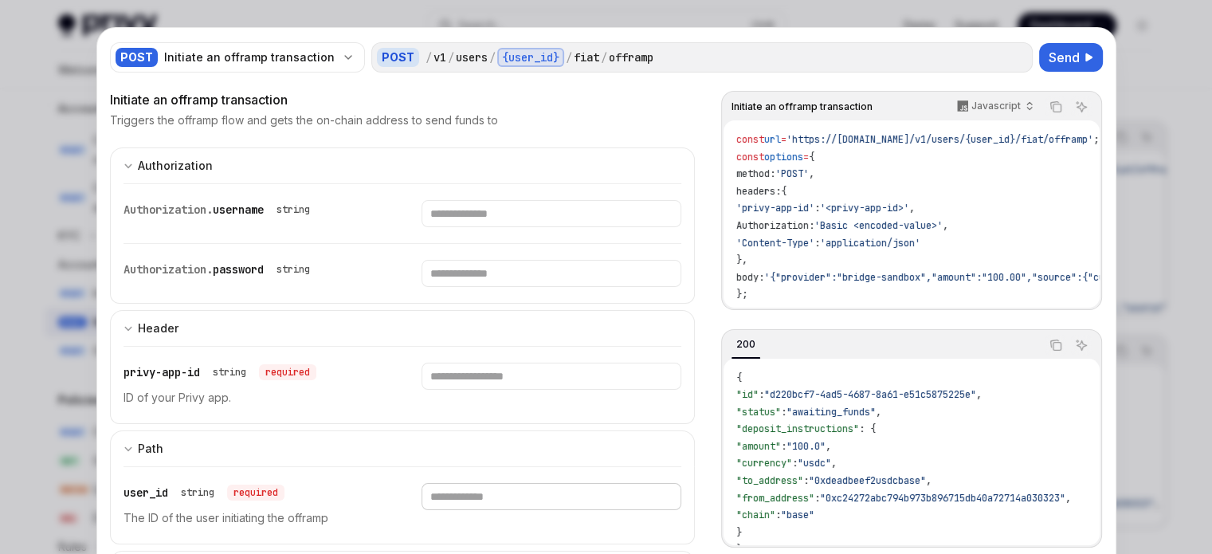
scroll to position [0, 0]
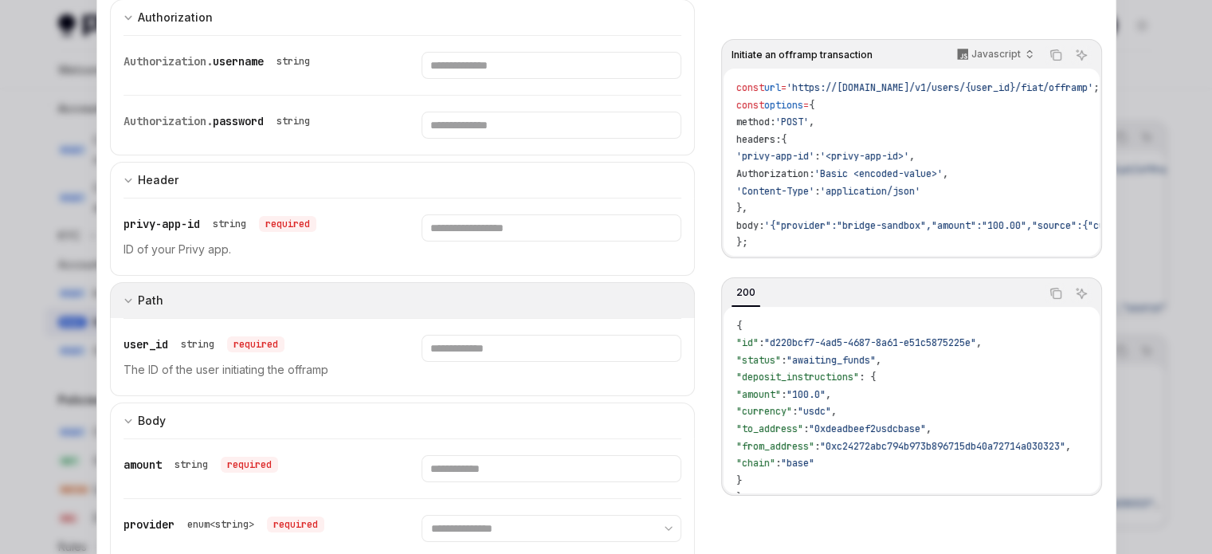
click at [217, 308] on button "Path" at bounding box center [403, 300] width 586 height 36
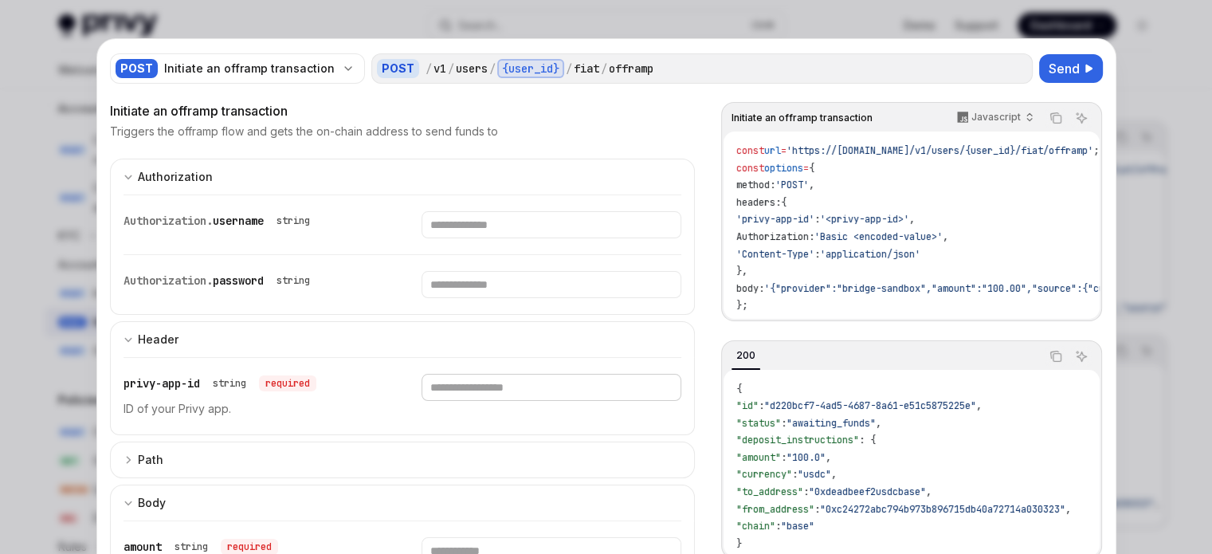
click at [446, 381] on input "Enter privy-app-id" at bounding box center [552, 387] width 260 height 27
click at [142, 383] on span "privy-app-id" at bounding box center [162, 383] width 77 height 14
drag, startPoint x: 142, startPoint y: 383, endPoint x: 201, endPoint y: 383, distance: 59.0
click at [201, 383] on div "privy-app-id string required" at bounding box center [220, 383] width 193 height 19
click at [136, 399] on p "ID of your Privy app." at bounding box center [254, 408] width 260 height 19
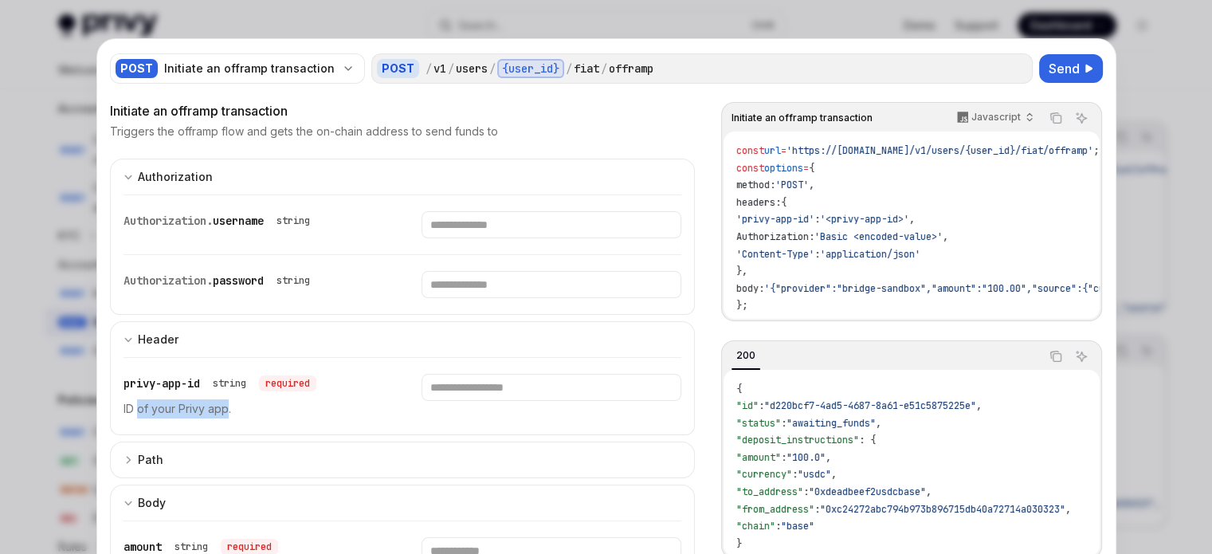
drag, startPoint x: 136, startPoint y: 398, endPoint x: 207, endPoint y: 400, distance: 71.8
click at [207, 400] on p "ID of your Privy app." at bounding box center [254, 408] width 260 height 19
click at [175, 406] on p "ID of your Privy app." at bounding box center [254, 408] width 260 height 19
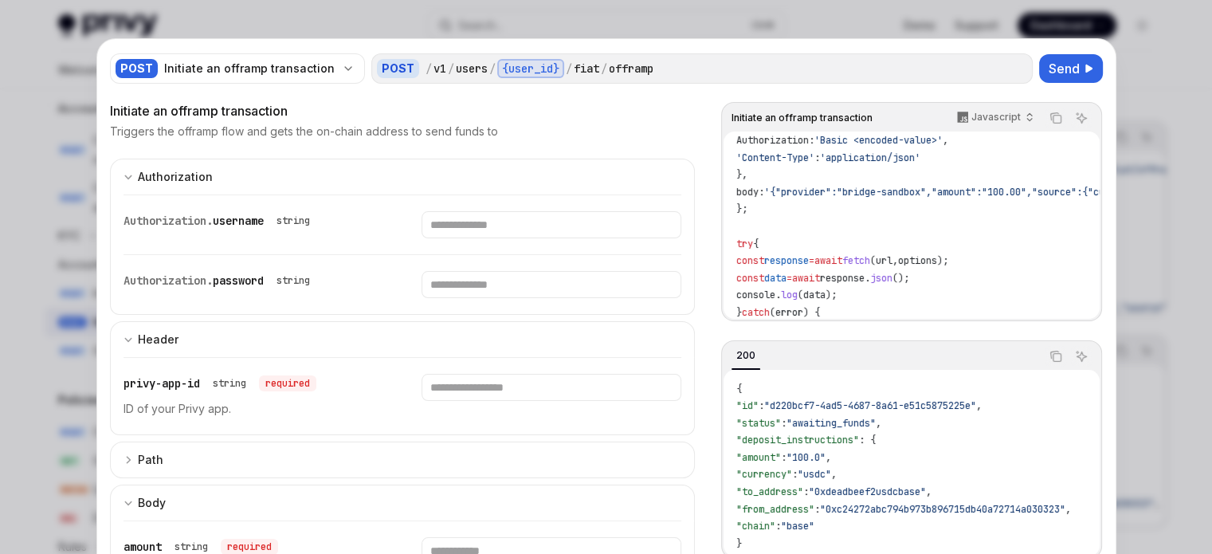
scroll to position [139, 0]
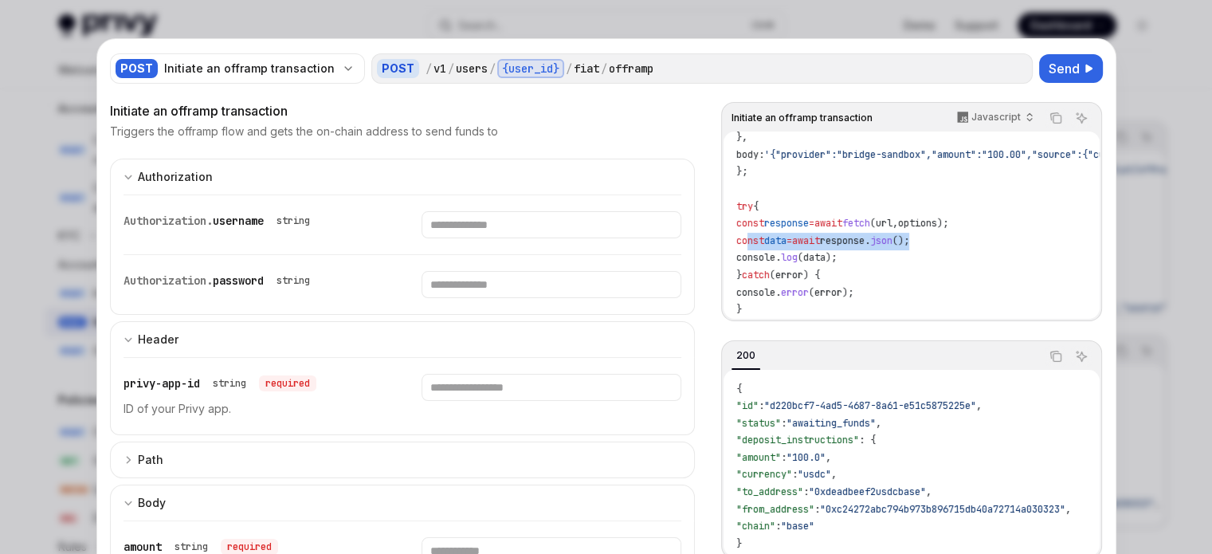
drag, startPoint x: 950, startPoint y: 240, endPoint x: 740, endPoint y: 235, distance: 210.5
copy span "const data = await response . json ();"
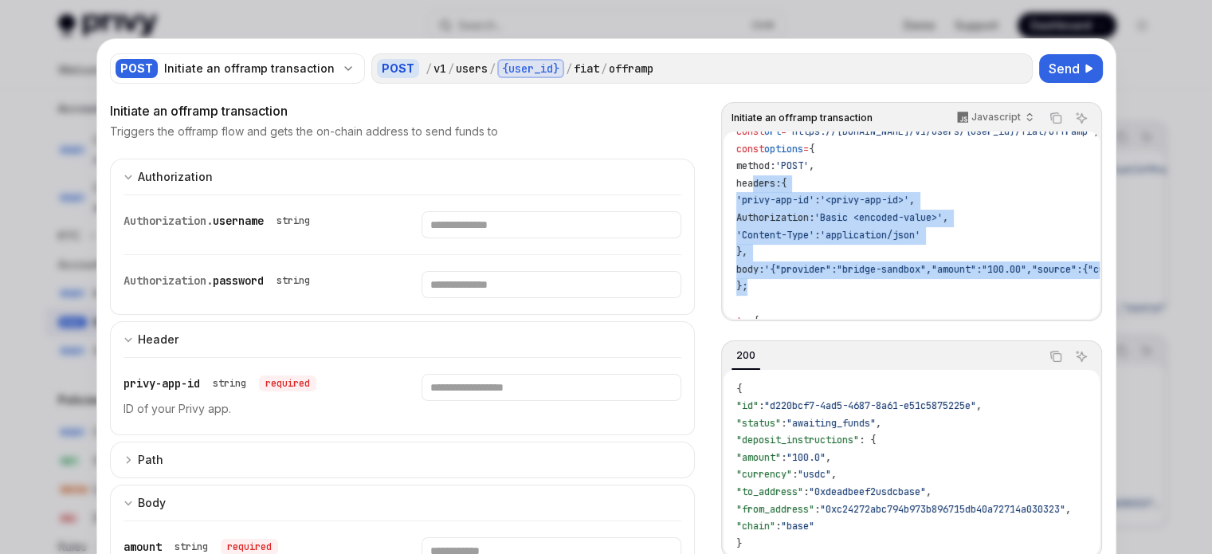
scroll to position [0, 0]
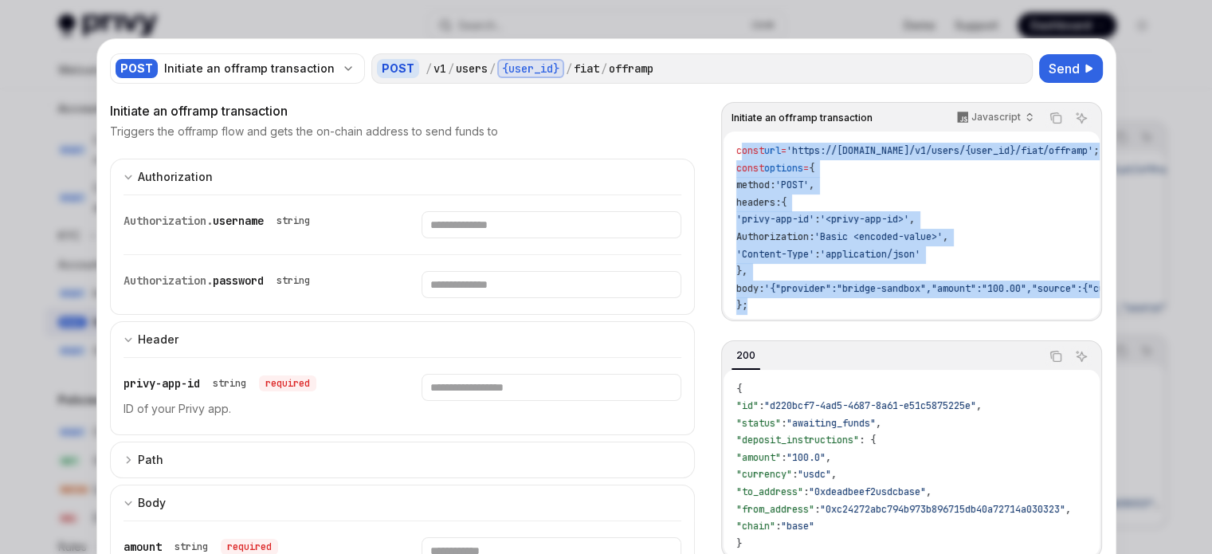
drag, startPoint x: 759, startPoint y: 230, endPoint x: 733, endPoint y: 149, distance: 84.4
copy code "onst url = 'https://[DOMAIN_NAME]/v1/users/{user_id}/fiat/offramp' ; const opti…"
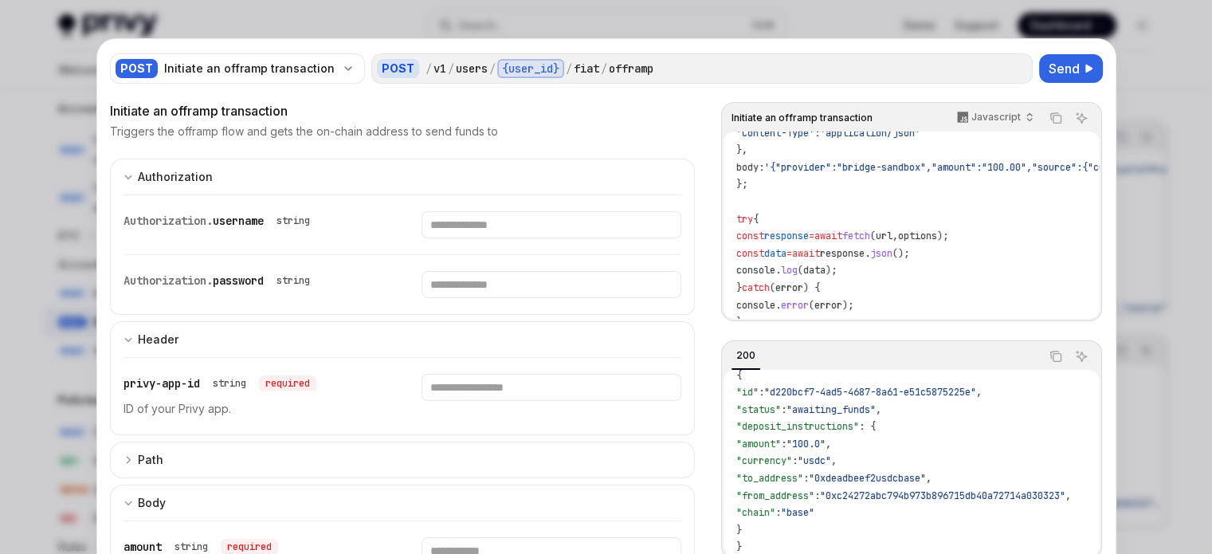
scroll to position [139, 0]
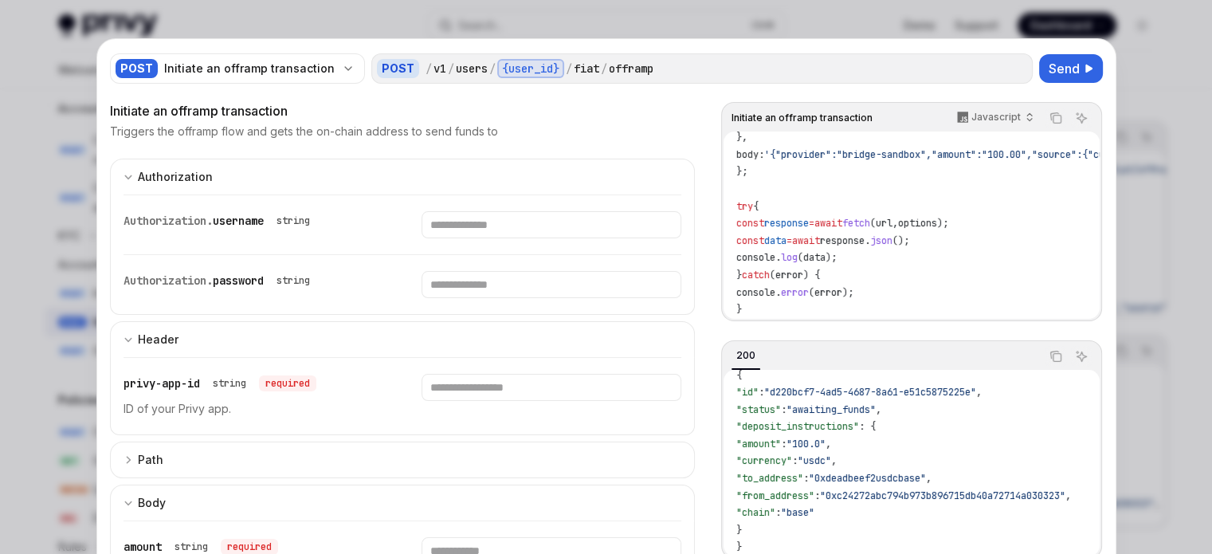
click at [847, 472] on span ""0xdeadbeef2usdcbase"" at bounding box center [867, 478] width 117 height 13
click at [858, 489] on span ""0xc24272abc794b973b896715db40a72714a030323"" at bounding box center [943, 495] width 246 height 13
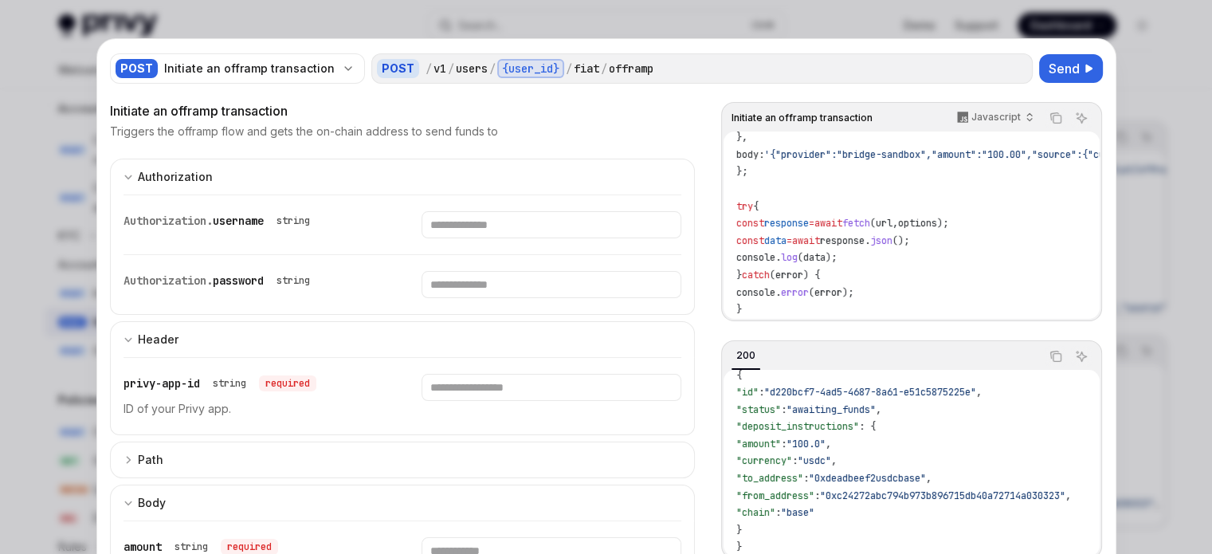
scroll to position [60, 0]
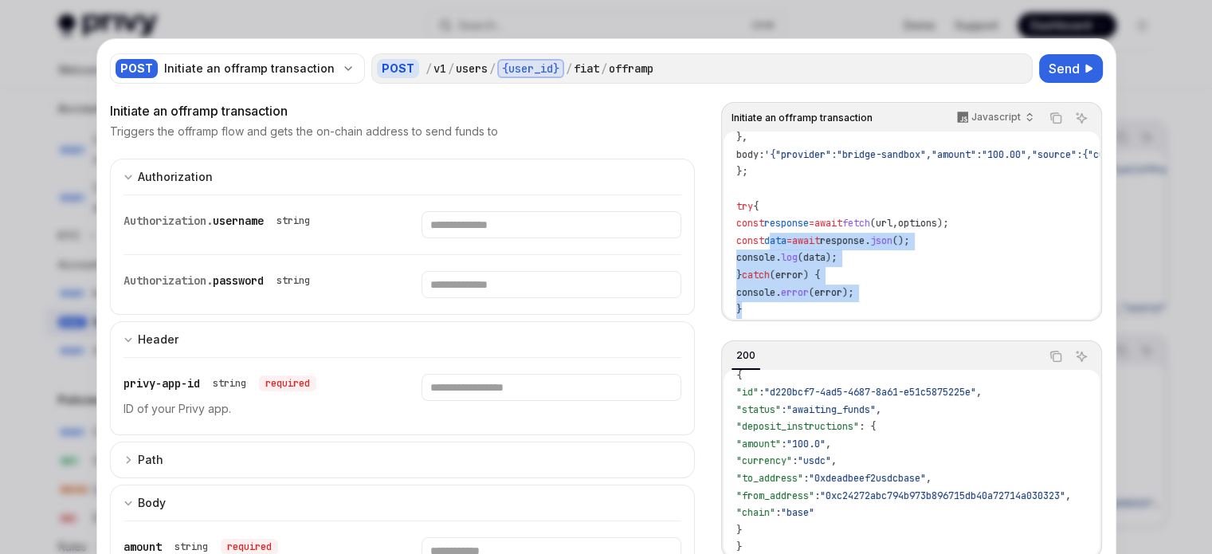
click at [784, 312] on div "const url = 'https://[DOMAIN_NAME]/v1/users/{user_id}/fiat/offramp' ; const opt…" at bounding box center [911, 225] width 375 height 187
click at [819, 256] on span "data" at bounding box center [814, 257] width 22 height 13
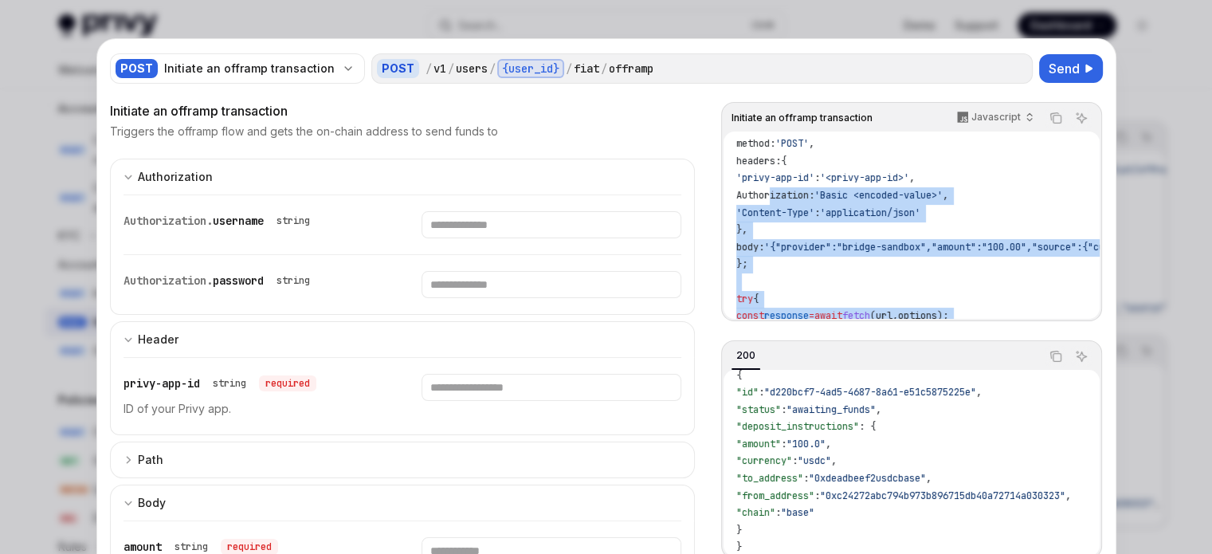
scroll to position [0, 0]
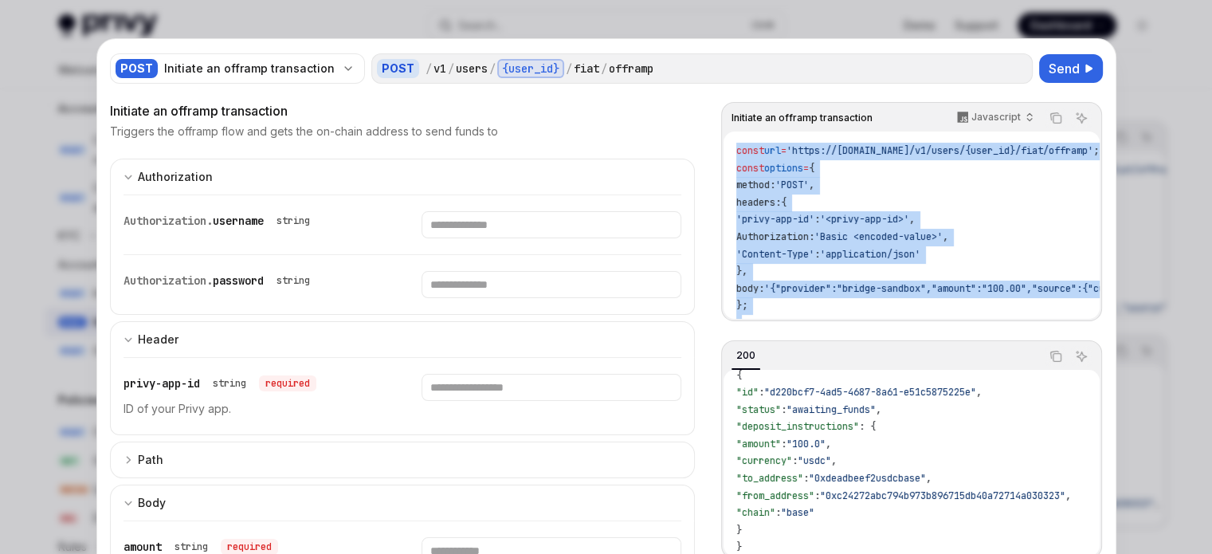
drag, startPoint x: 863, startPoint y: 304, endPoint x: 728, endPoint y: 155, distance: 200.9
click at [728, 155] on div "const url = 'https://[DOMAIN_NAME]/v1/users/{user_id}/fiat/offramp' ; const opt…" at bounding box center [911, 225] width 375 height 187
copy code "const url = 'https://[DOMAIN_NAME]/v1/users/{user_id}/fiat/offramp' ; const opt…"
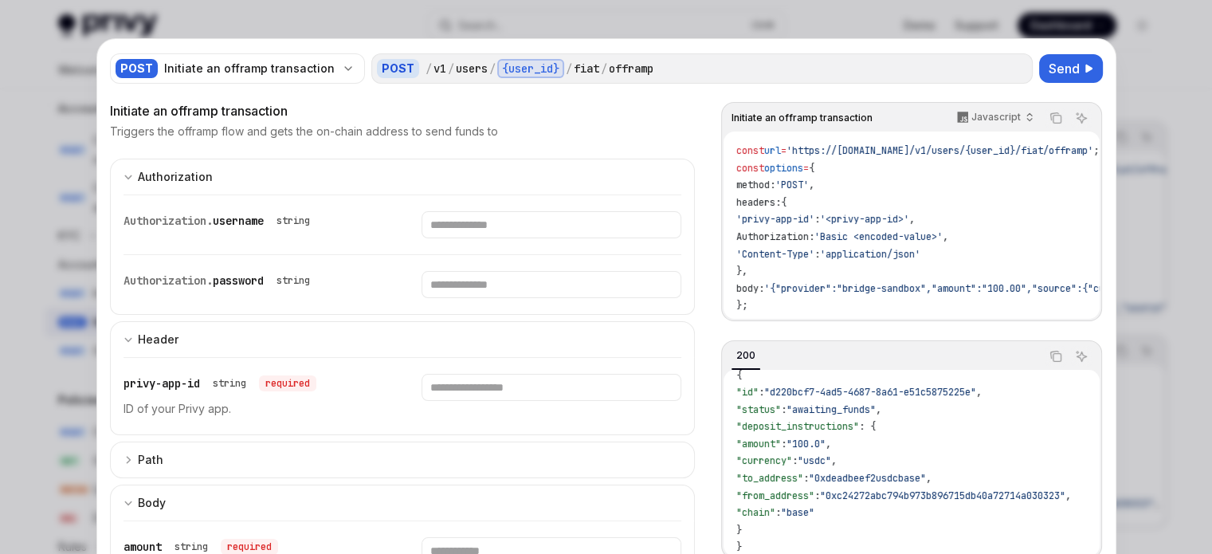
click at [644, 106] on div "Initiate an offramp transaction" at bounding box center [403, 110] width 586 height 19
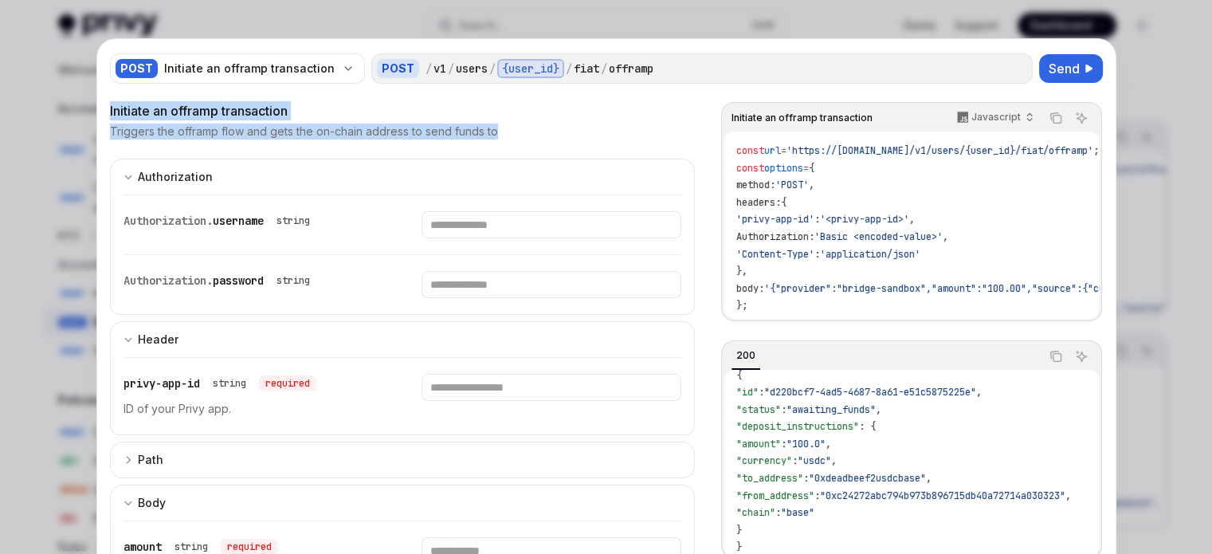
drag, startPoint x: 502, startPoint y: 137, endPoint x: 99, endPoint y: 107, distance: 404.5
copy div "Initiate an offramp transaction Triggers the offramp flow and gets the on-chain…"
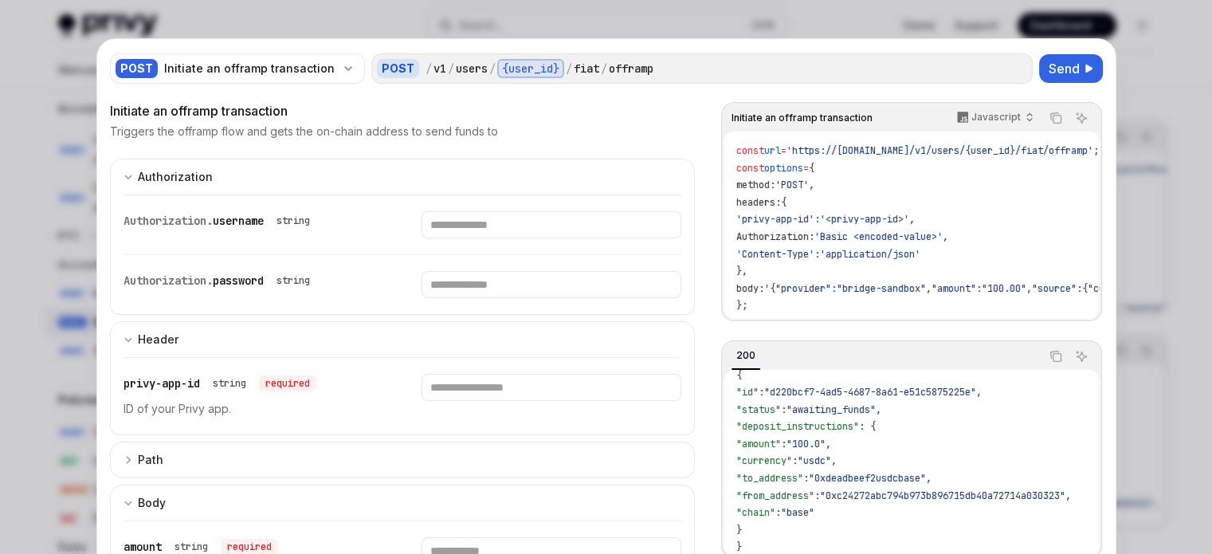
click at [80, 248] on div at bounding box center [606, 277] width 1212 height 554
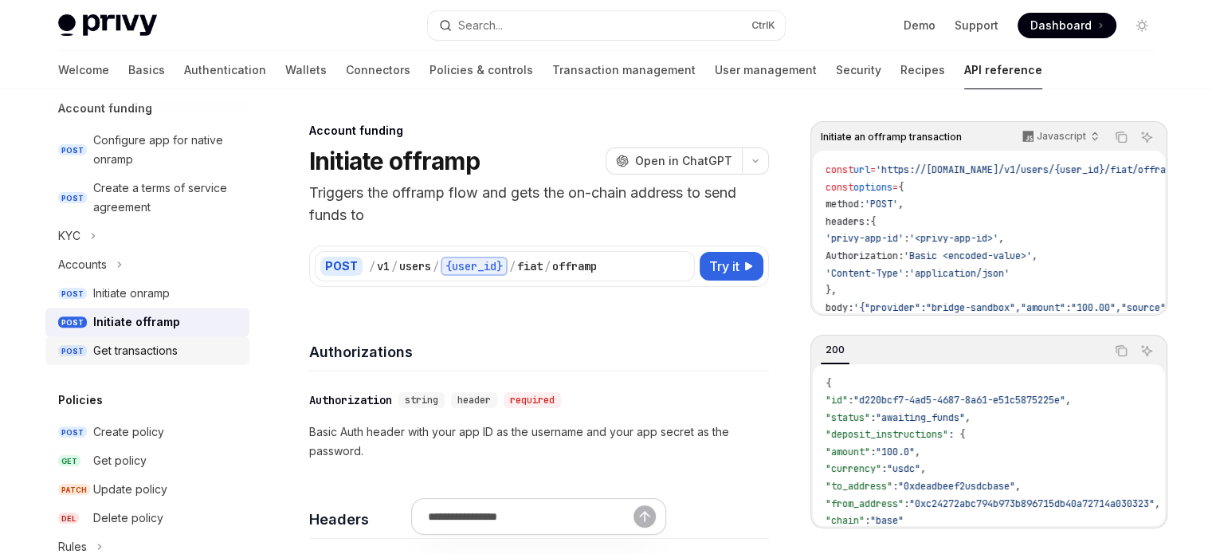
click at [121, 350] on div "Get transactions" at bounding box center [135, 350] width 84 height 19
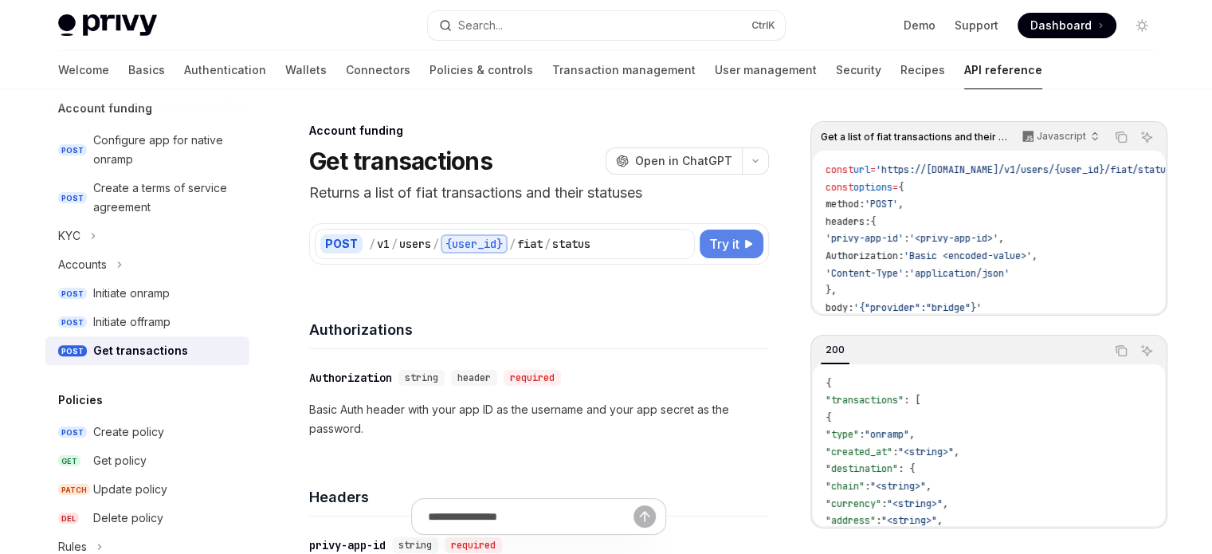
click at [736, 245] on span "Try it" at bounding box center [724, 243] width 30 height 19
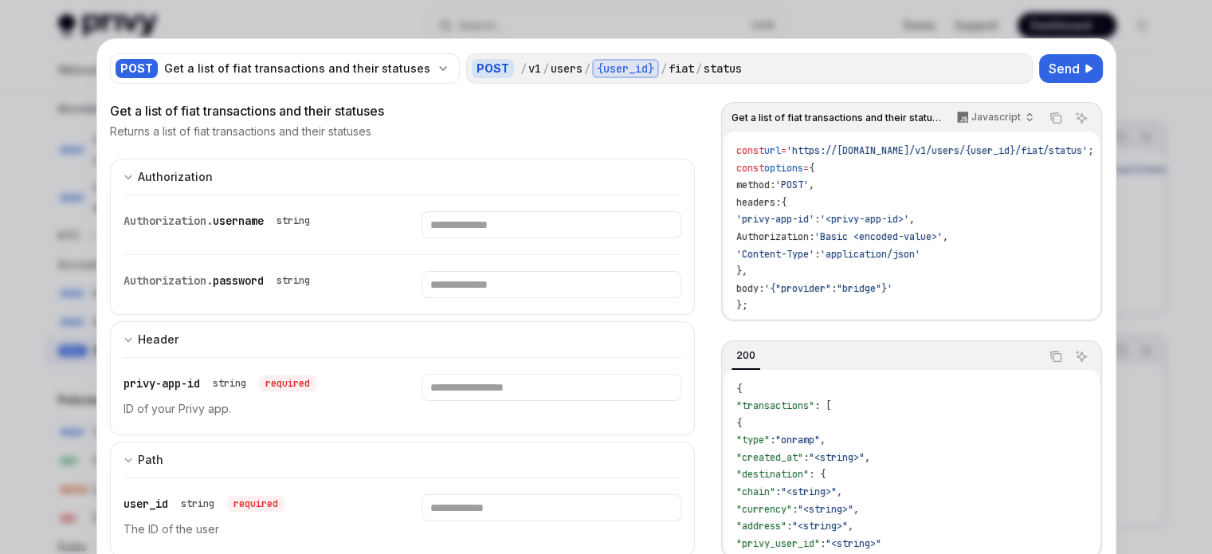
click at [1157, 254] on div at bounding box center [606, 277] width 1212 height 554
type textarea "*"
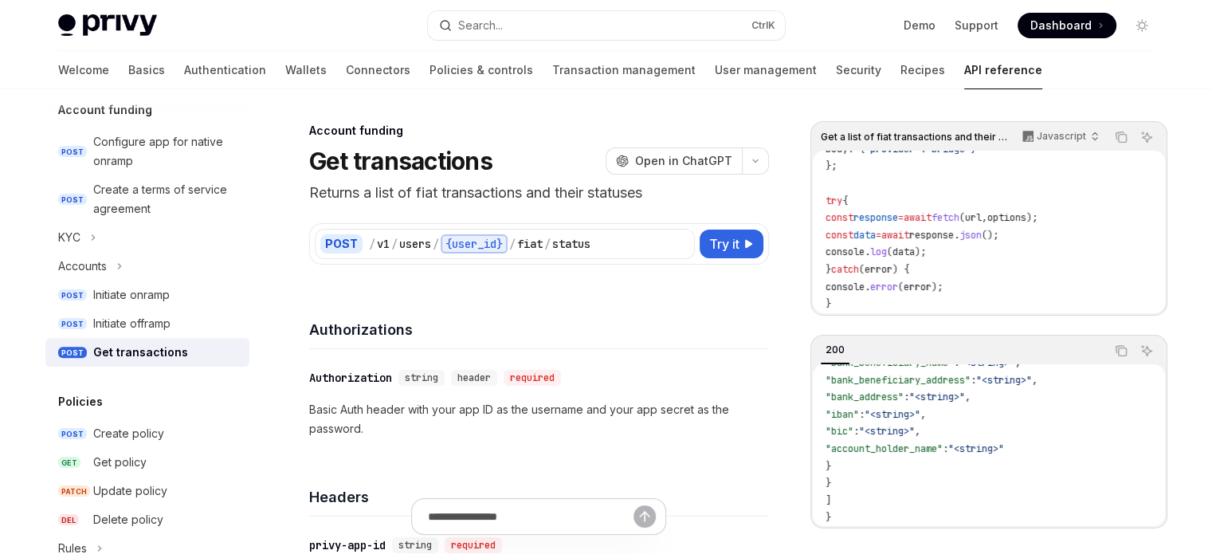
scroll to position [580, 0]
click at [760, 155] on button "button" at bounding box center [755, 160] width 27 height 27
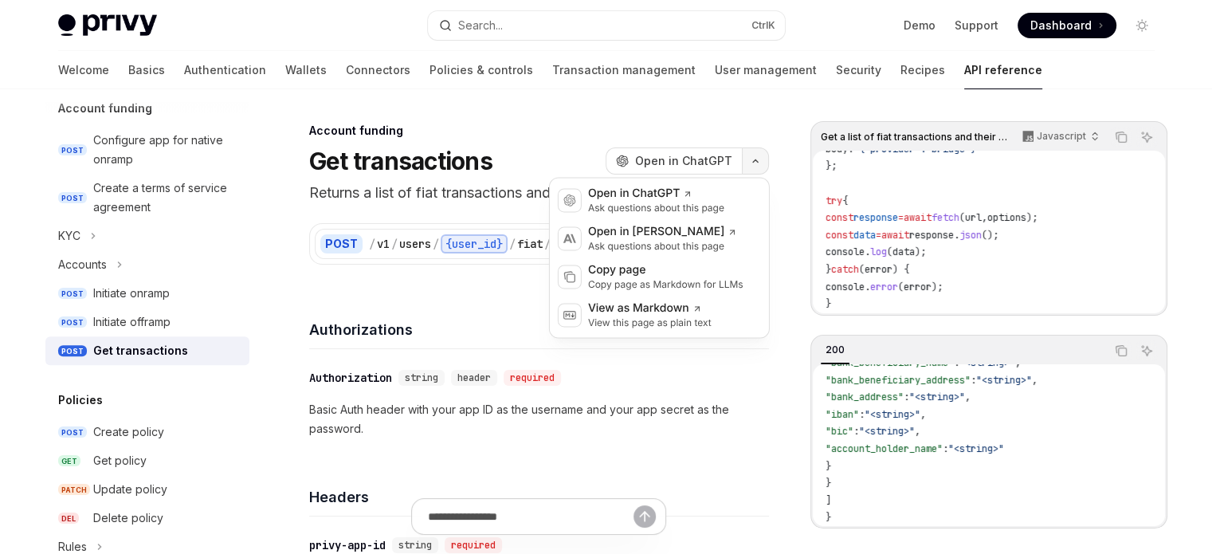
click at [760, 155] on button "button" at bounding box center [755, 160] width 27 height 27
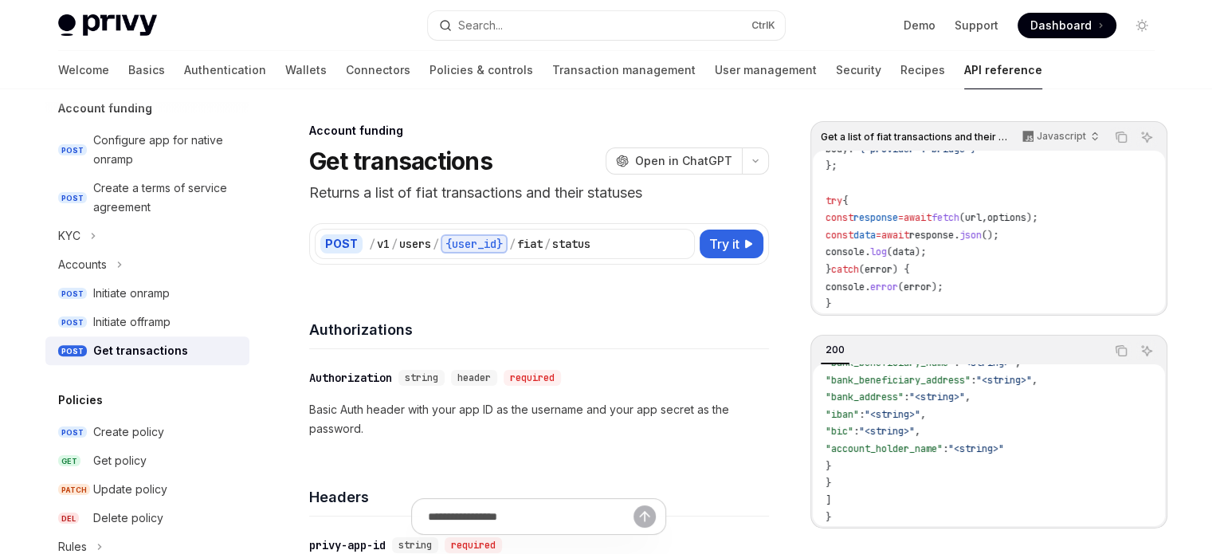
click at [341, 167] on h1 "Get transactions" at bounding box center [400, 161] width 183 height 29
drag, startPoint x: 341, startPoint y: 167, endPoint x: 445, endPoint y: 163, distance: 103.7
click at [480, 159] on h1 "Get transactions" at bounding box center [400, 161] width 183 height 29
click at [325, 195] on p "Returns a list of fiat transactions and their statuses" at bounding box center [539, 193] width 460 height 22
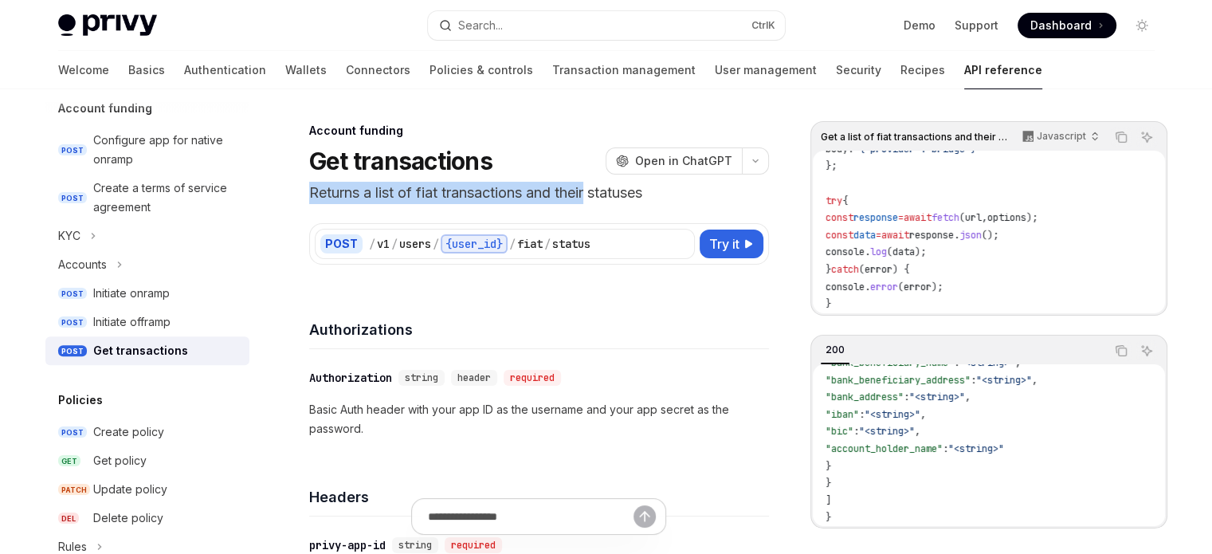
drag, startPoint x: 325, startPoint y: 195, endPoint x: 587, endPoint y: 194, distance: 261.4
click at [587, 194] on p "Returns a list of fiat transactions and their statuses" at bounding box center [539, 193] width 460 height 22
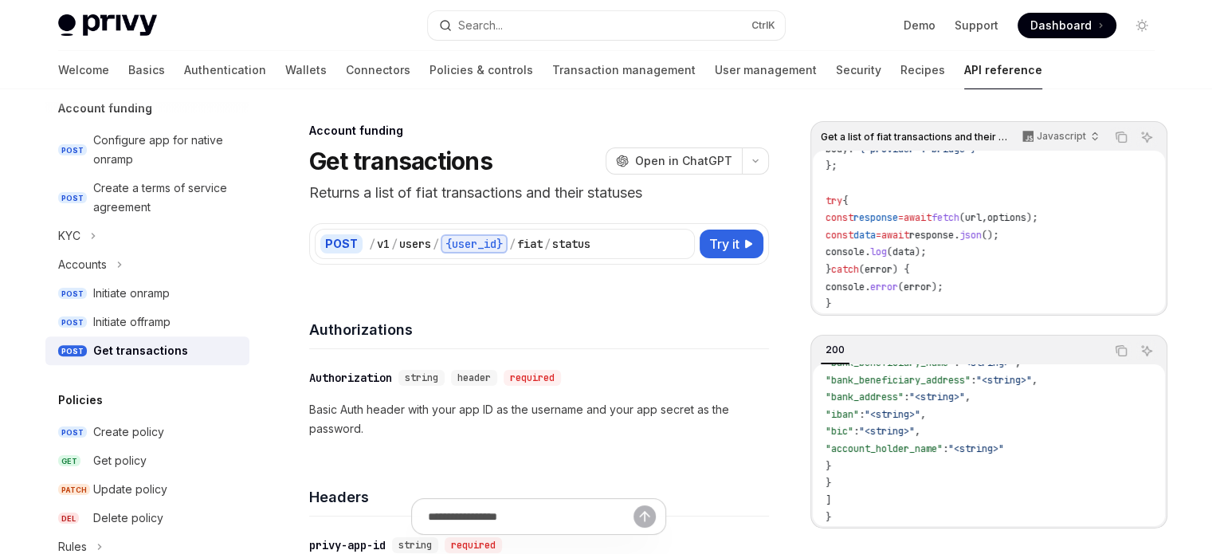
click at [361, 167] on h1 "Get transactions" at bounding box center [400, 161] width 183 height 29
click at [327, 159] on h1 "Get transactions" at bounding box center [400, 161] width 183 height 29
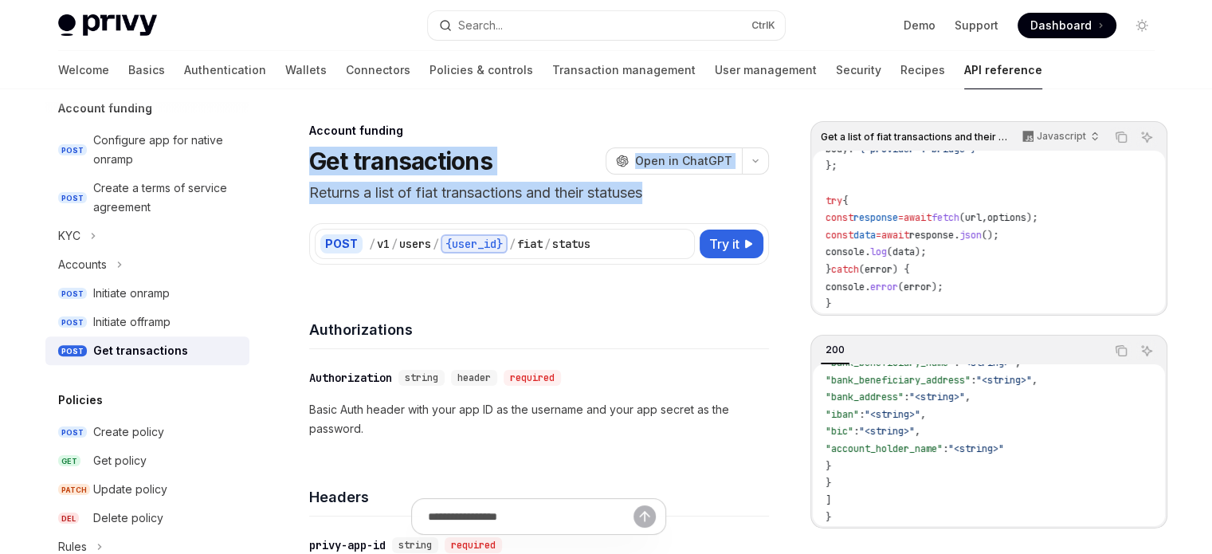
drag, startPoint x: 327, startPoint y: 159, endPoint x: 615, endPoint y: 181, distance: 288.6
click at [615, 181] on header "Account funding Get transactions OpenAI Open in ChatGPT Returns a list of fiat …" at bounding box center [539, 163] width 460 height 81
copy header "Get transactions OpenAI Open in ChatGPT Returns a list of fiat transactions and…"
click at [480, 181] on header "Account funding Get transactions OpenAI Open in ChatGPT Returns a list of fiat …" at bounding box center [539, 163] width 460 height 81
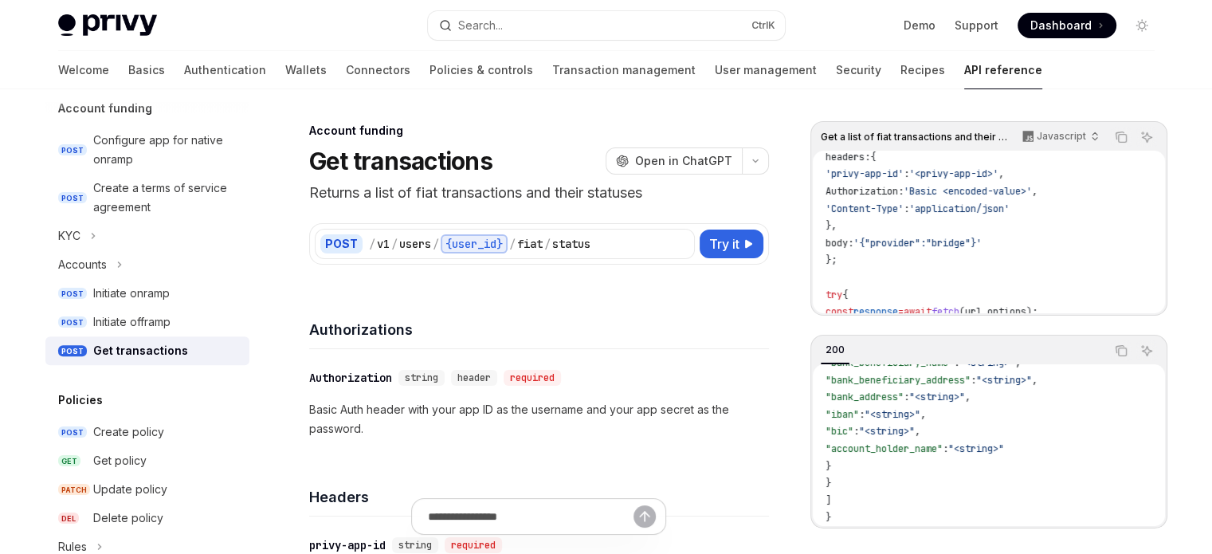
scroll to position [80, 0]
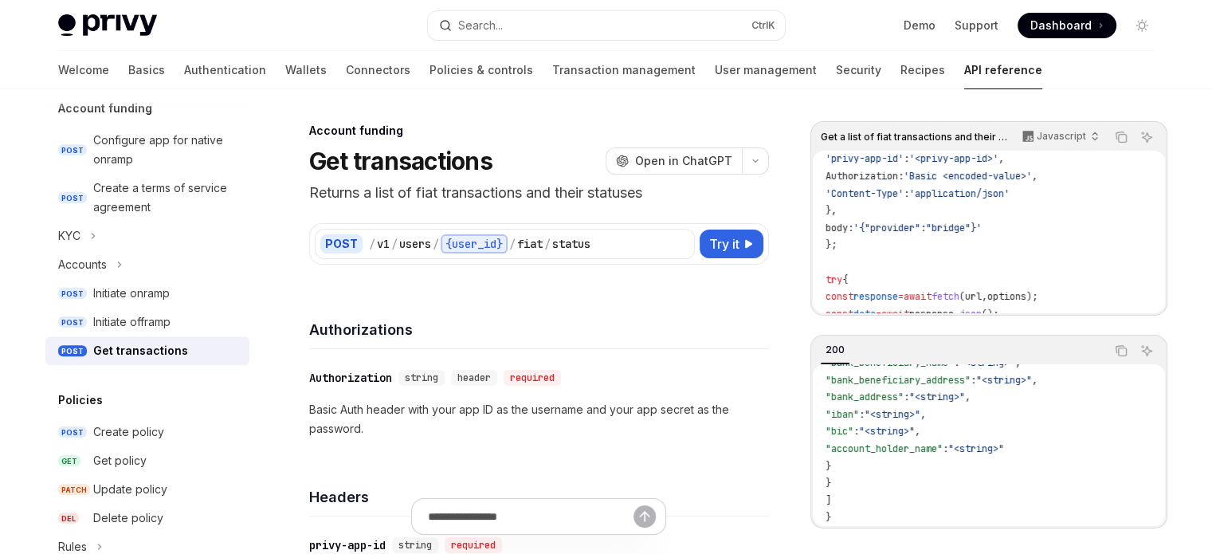
click at [921, 229] on span "'{"provider":"bridge"}'" at bounding box center [918, 228] width 128 height 13
click at [968, 229] on span "'{"provider":"bridge"}'" at bounding box center [918, 228] width 128 height 13
